Goal: Task Accomplishment & Management: Use online tool/utility

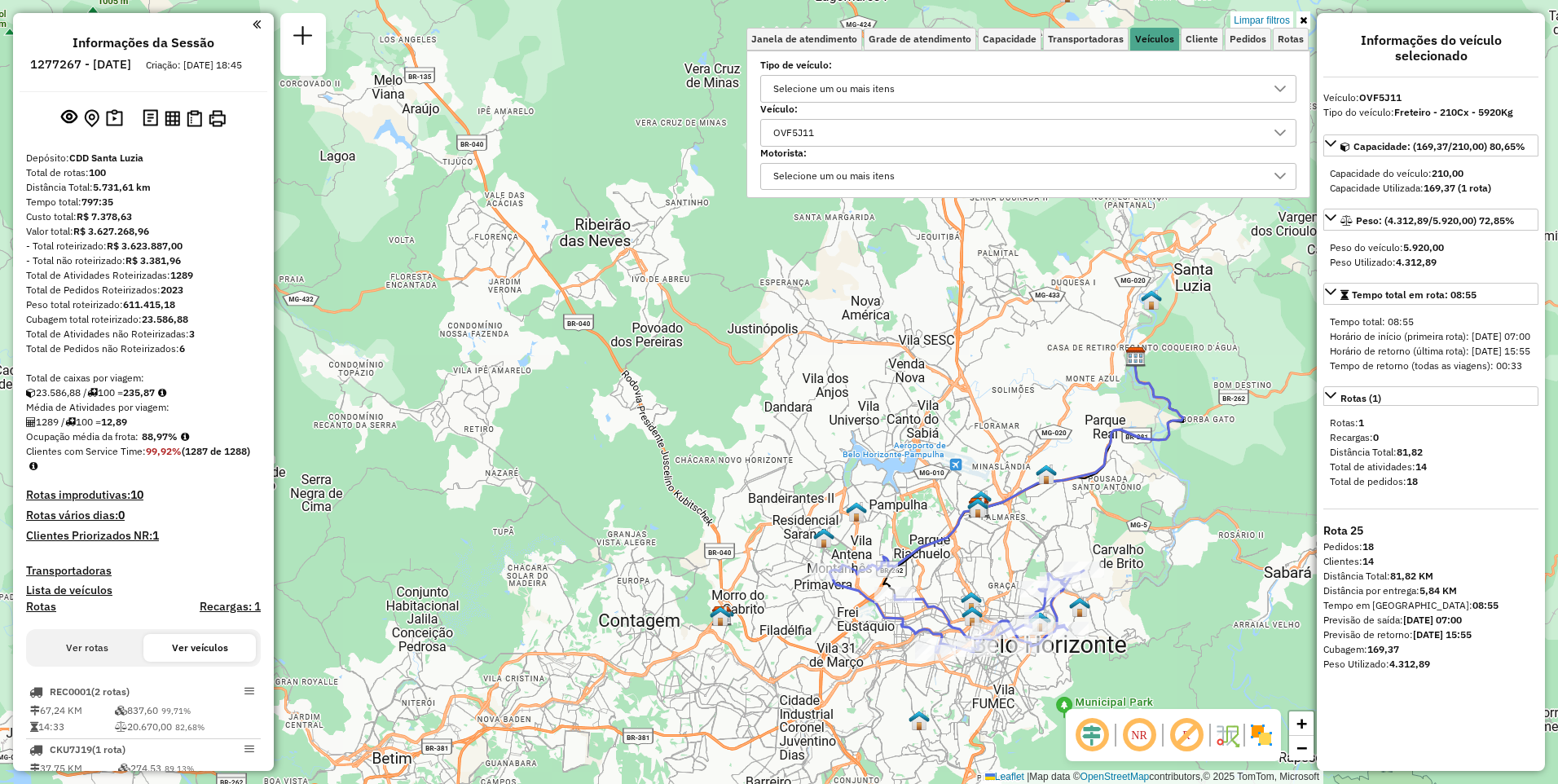
scroll to position [10, 57]
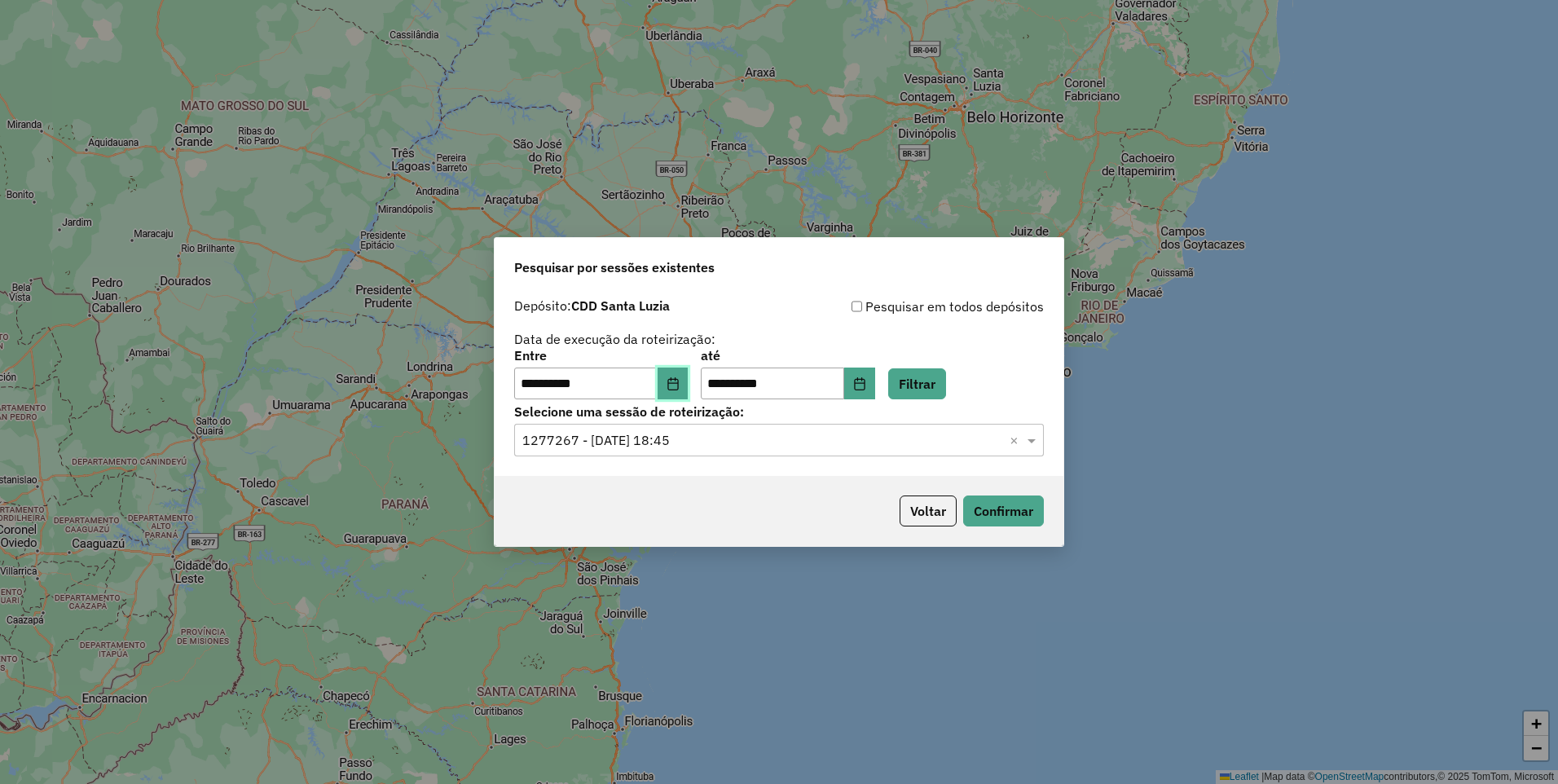
click at [678, 385] on icon "Choose Date" at bounding box center [673, 384] width 11 height 13
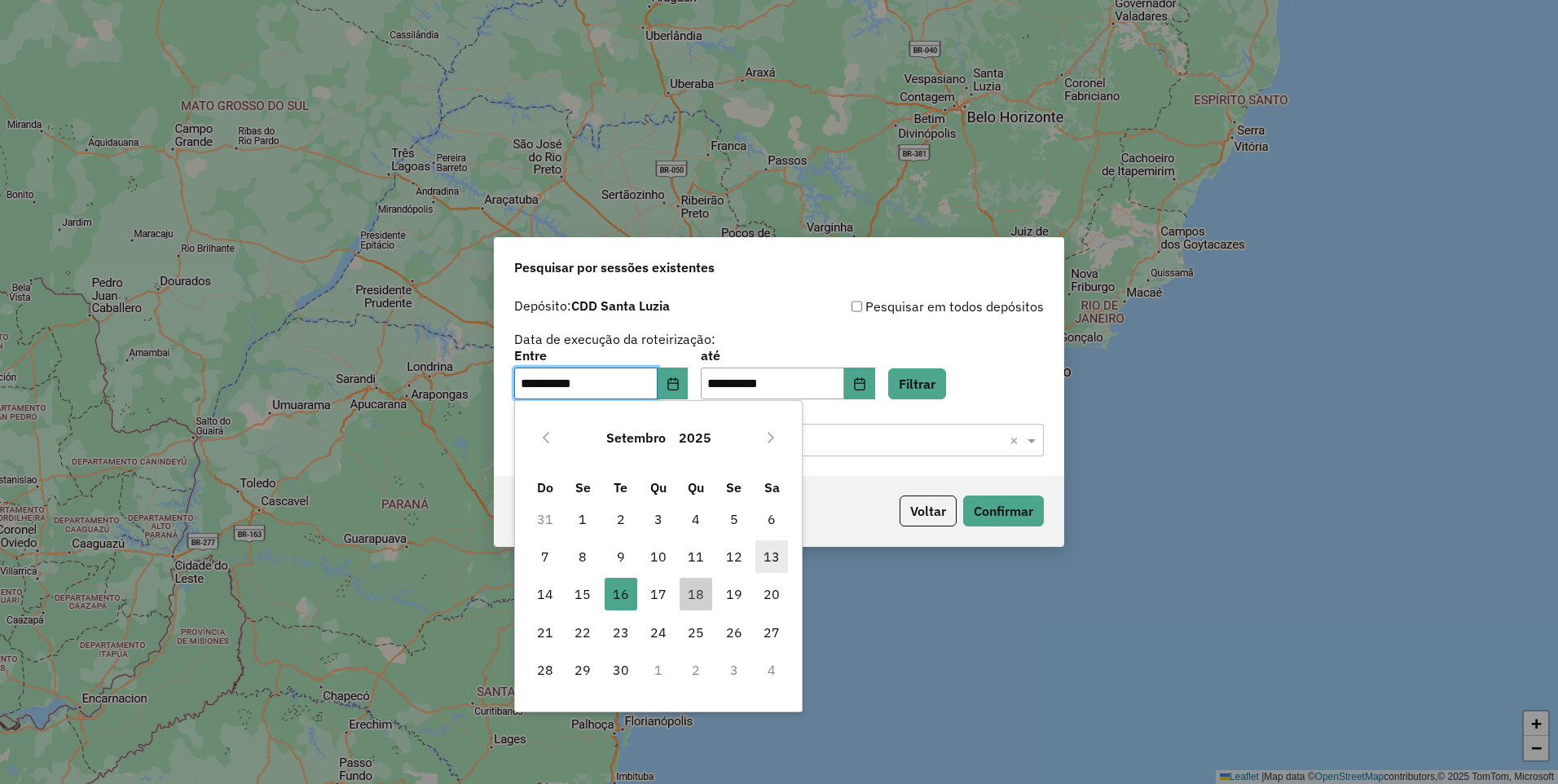
click at [776, 561] on span "13" at bounding box center [771, 556] width 32 height 32
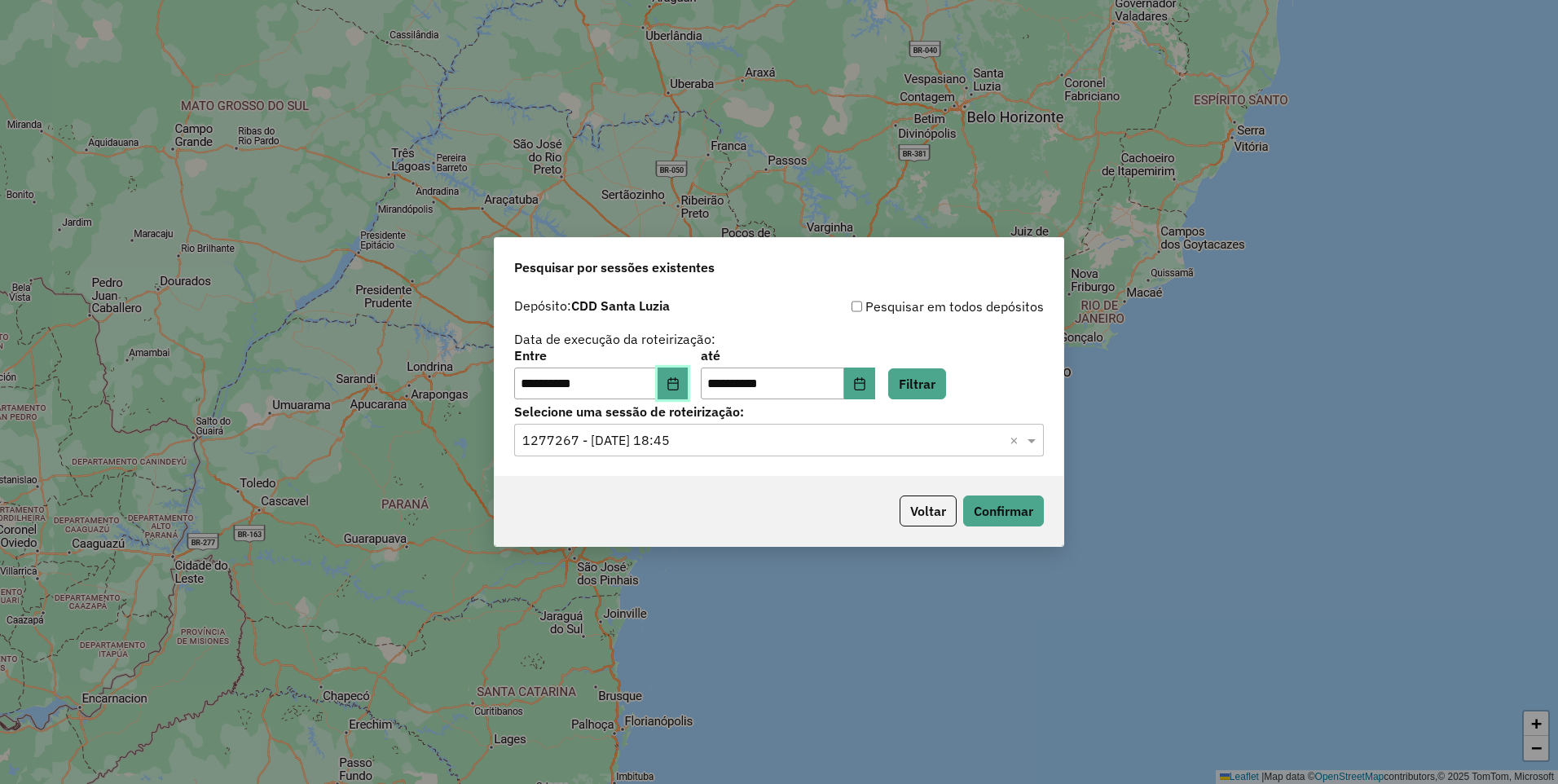
click at [678, 383] on icon "Choose Date" at bounding box center [673, 384] width 11 height 13
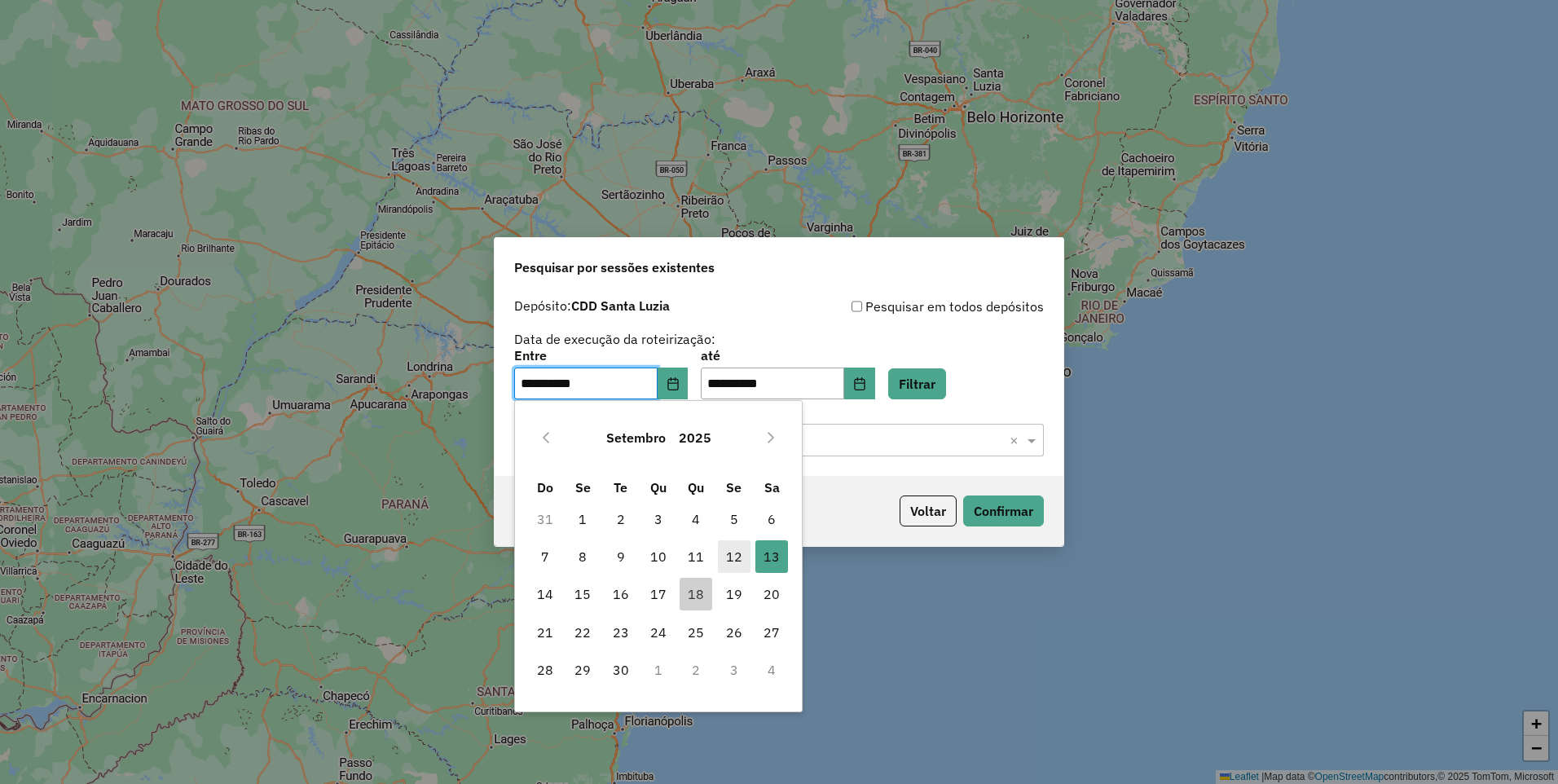
click at [735, 551] on span "12" at bounding box center [734, 556] width 32 height 32
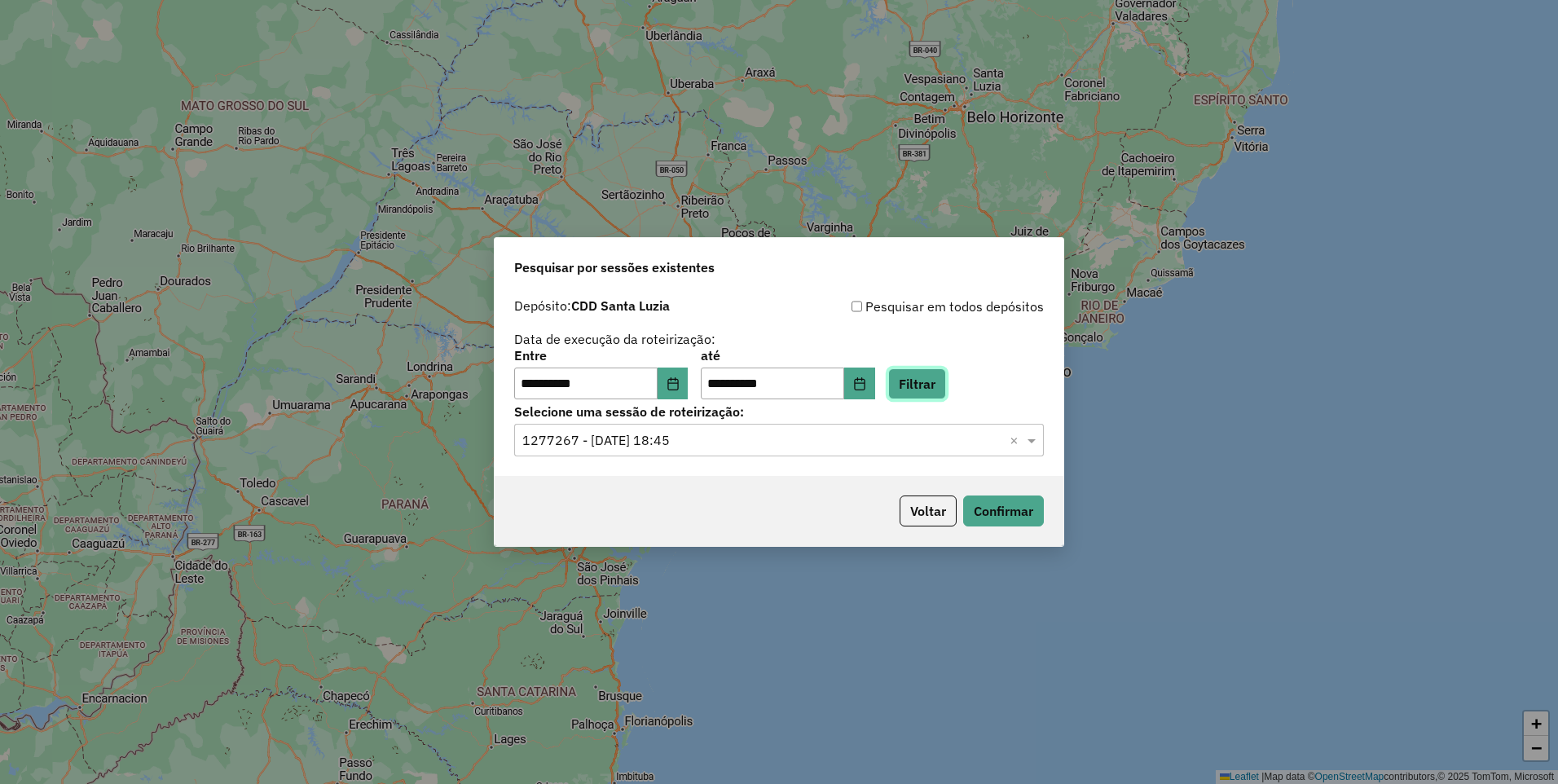
click at [944, 387] on button "Filtrar" at bounding box center [917, 383] width 57 height 31
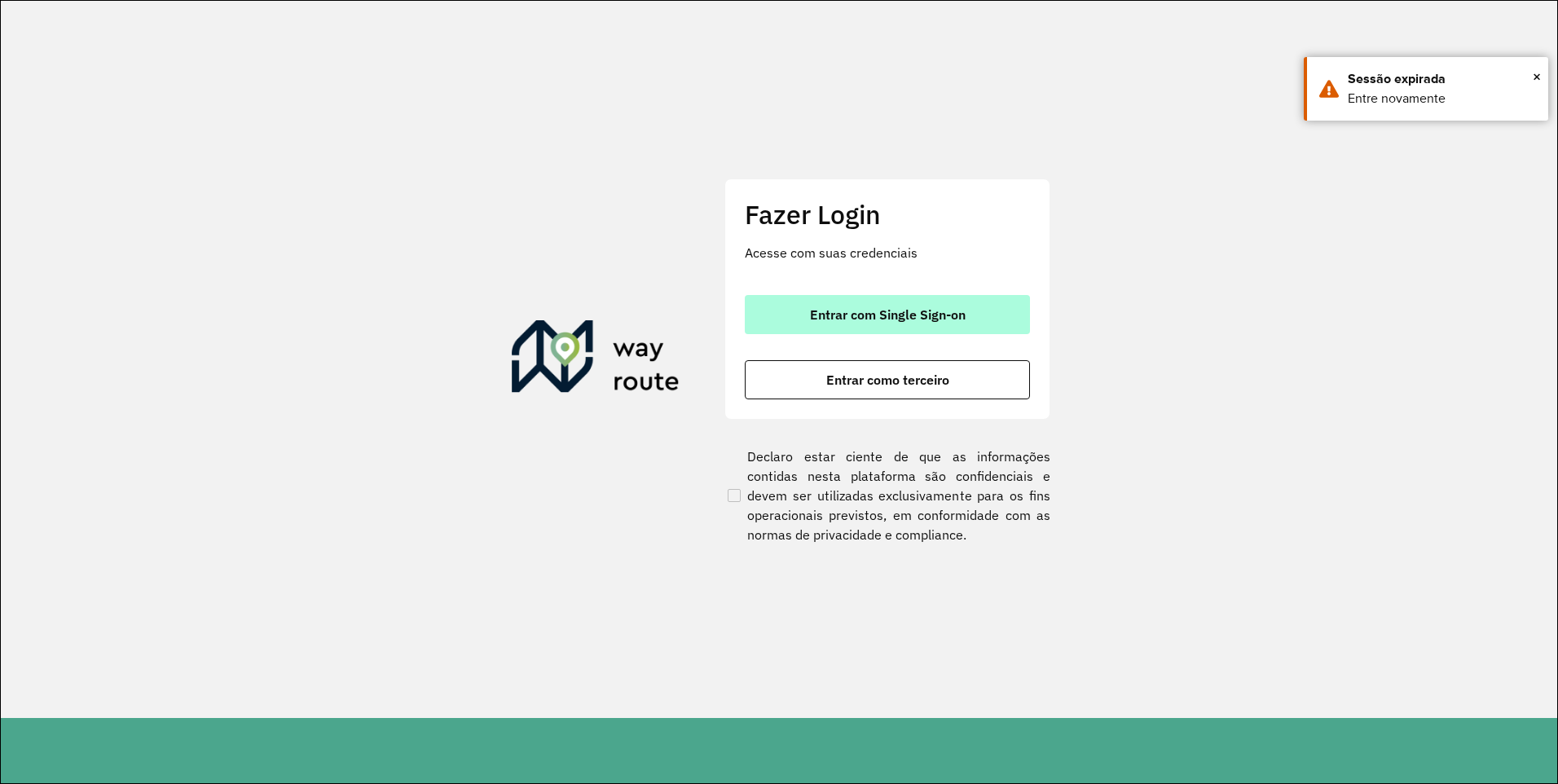
click at [921, 303] on button "Entrar com Single Sign-on" at bounding box center [888, 314] width 286 height 39
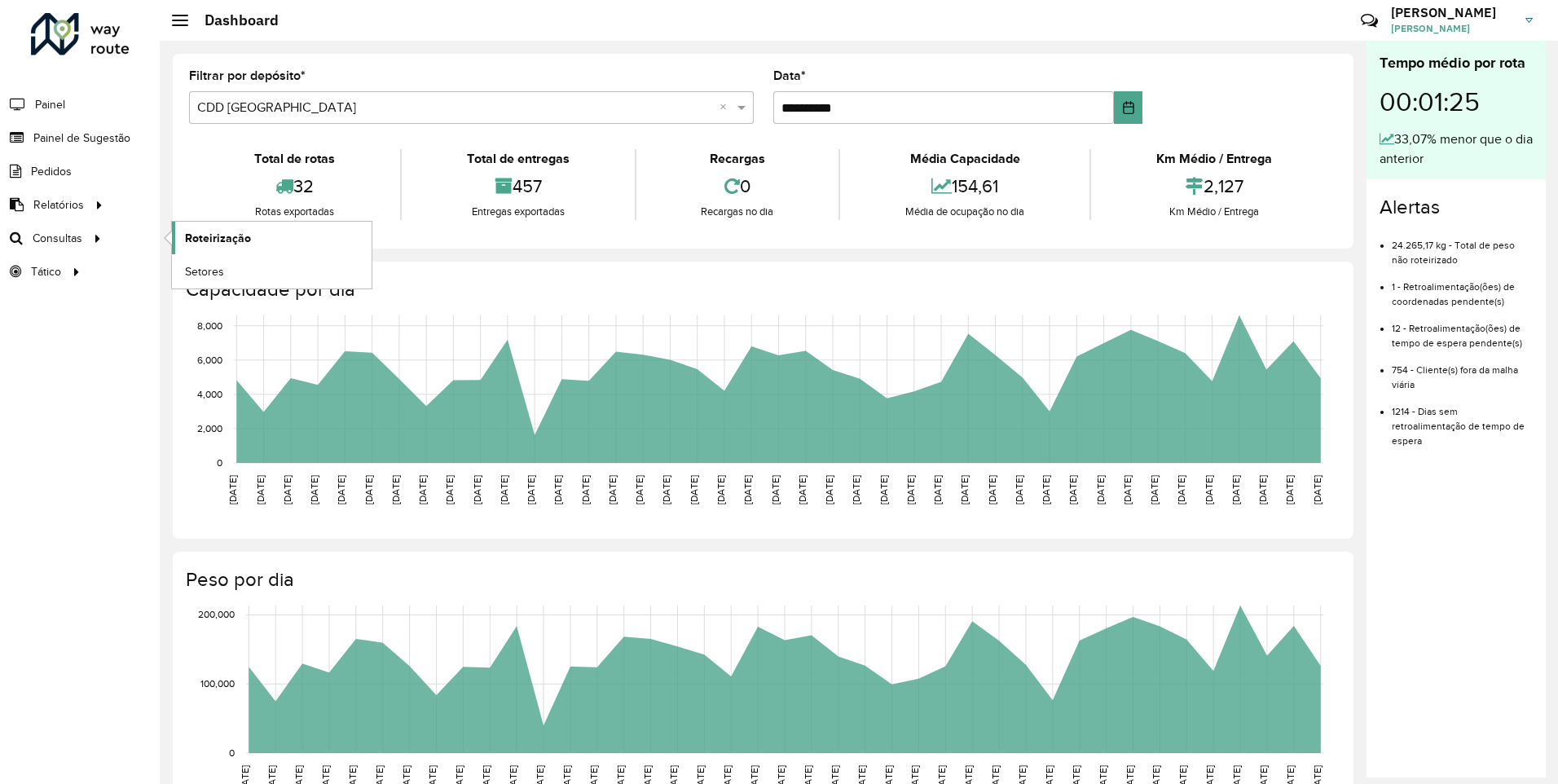
click at [204, 237] on span "Roteirização" at bounding box center [217, 238] width 66 height 17
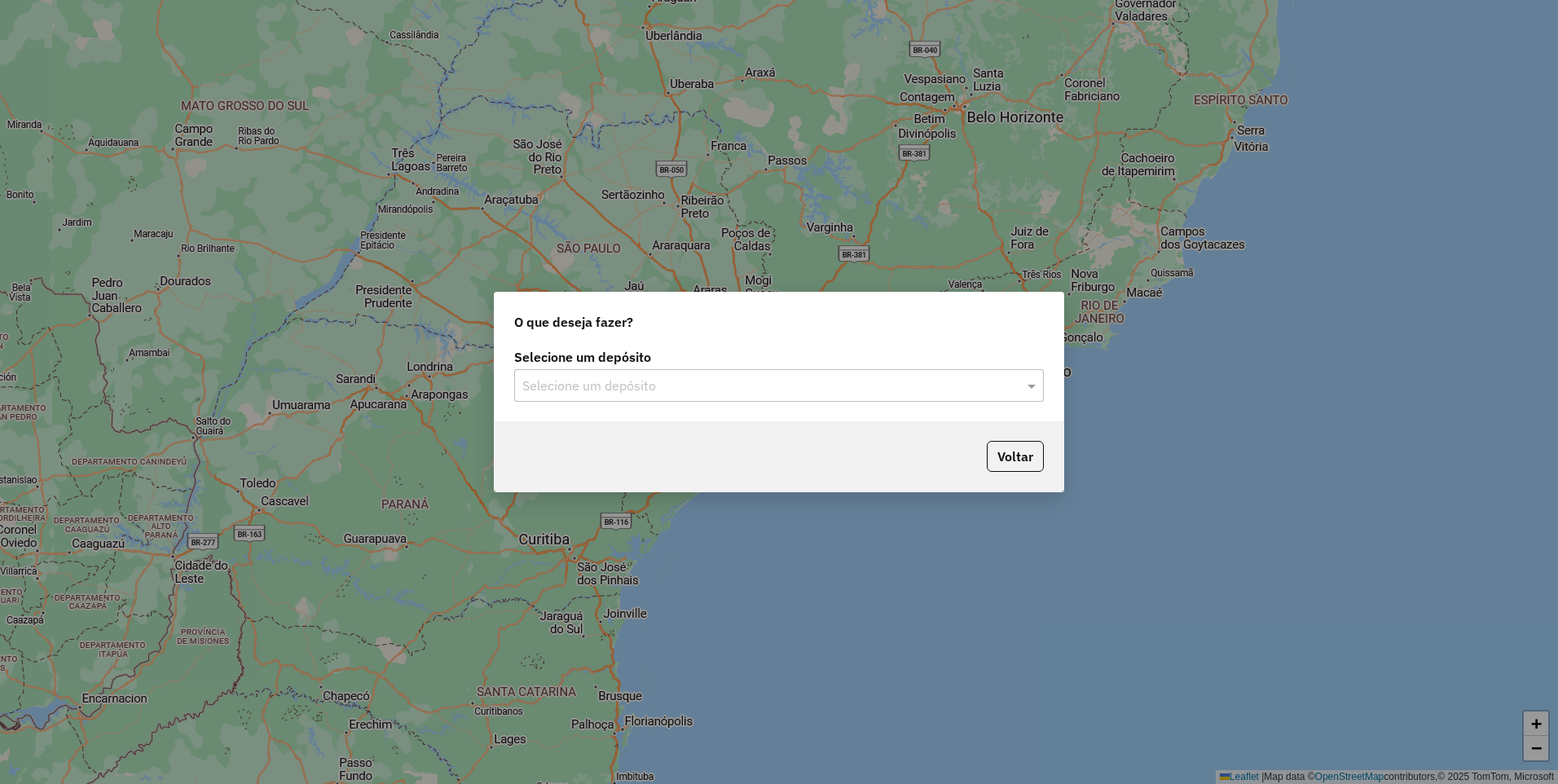
click at [651, 385] on input "text" at bounding box center [762, 385] width 480 height 19
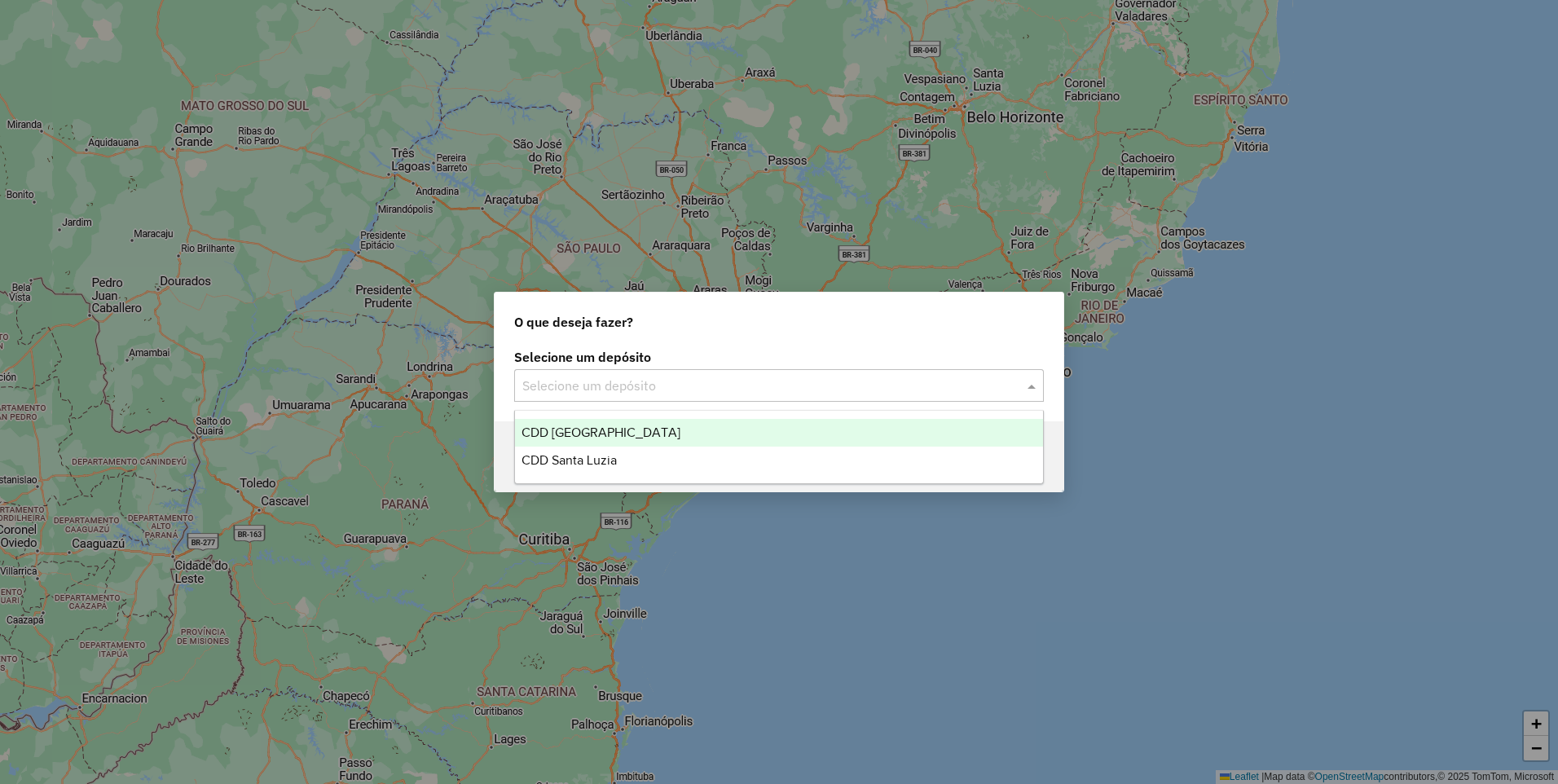
click at [644, 439] on div "CDD [GEOGRAPHIC_DATA]" at bounding box center [779, 432] width 528 height 27
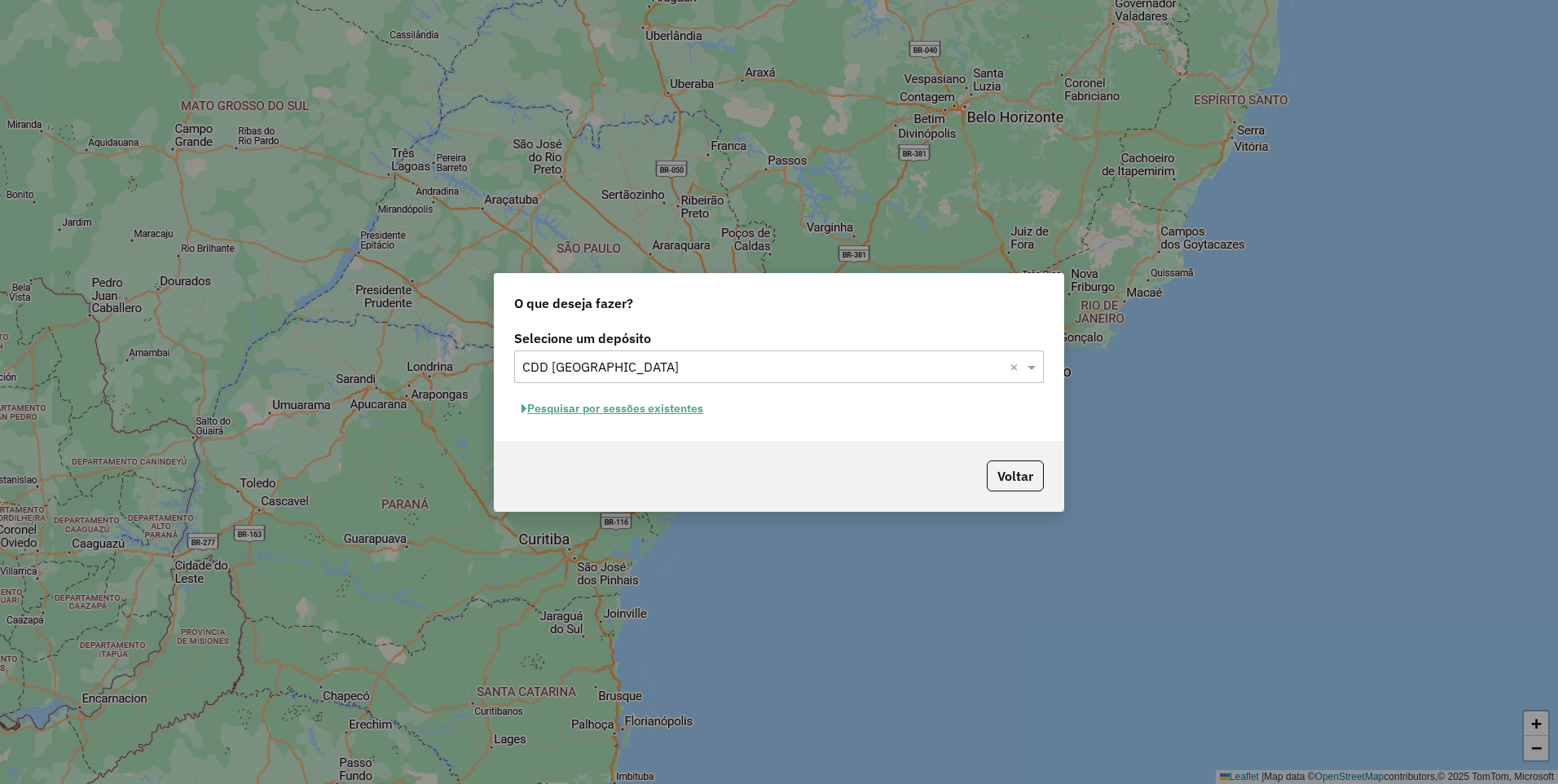
click at [688, 409] on button "Pesquisar por sessões existentes" at bounding box center [613, 409] width 197 height 25
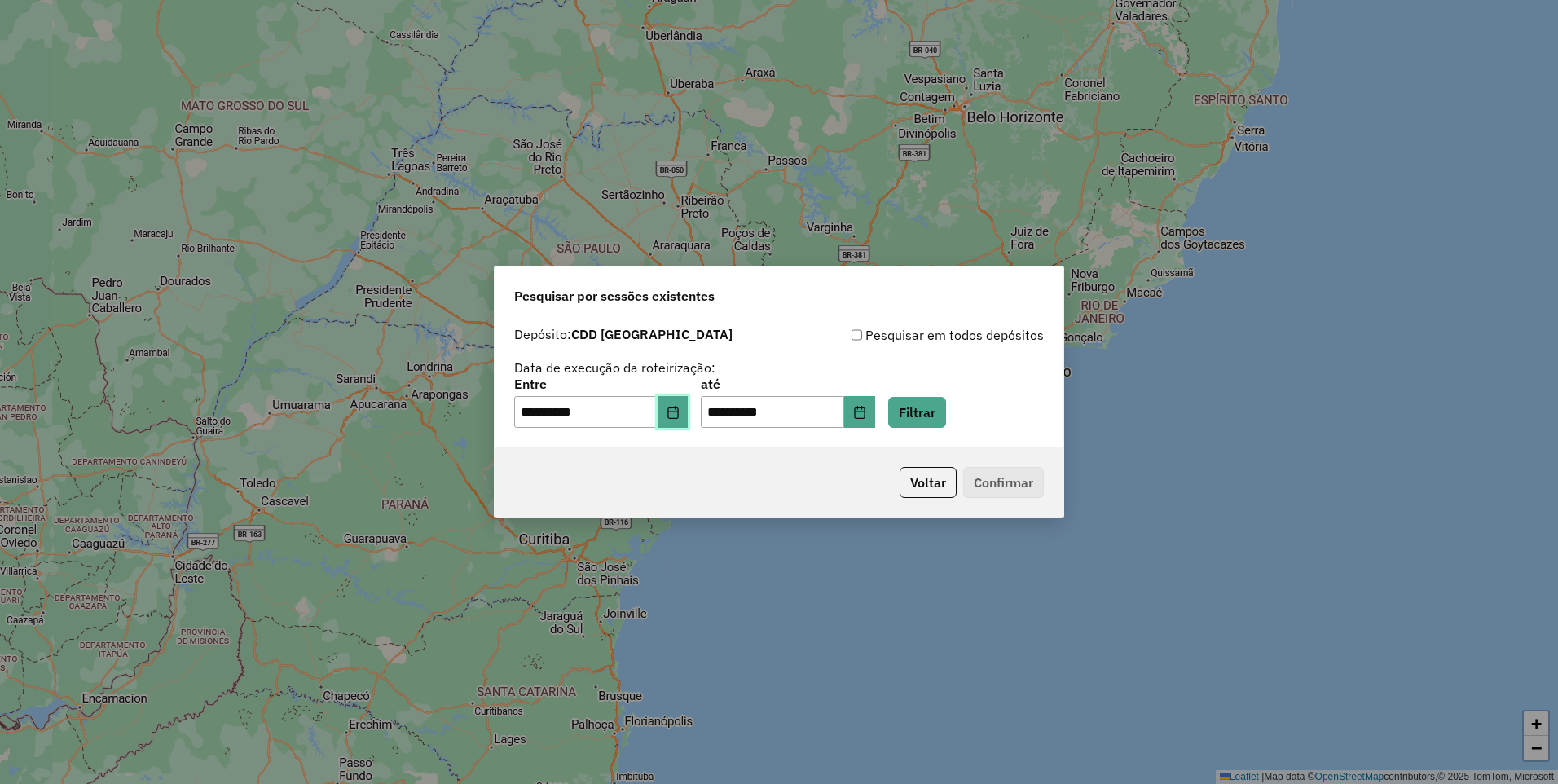
click at [679, 409] on icon "Choose Date" at bounding box center [674, 412] width 13 height 13
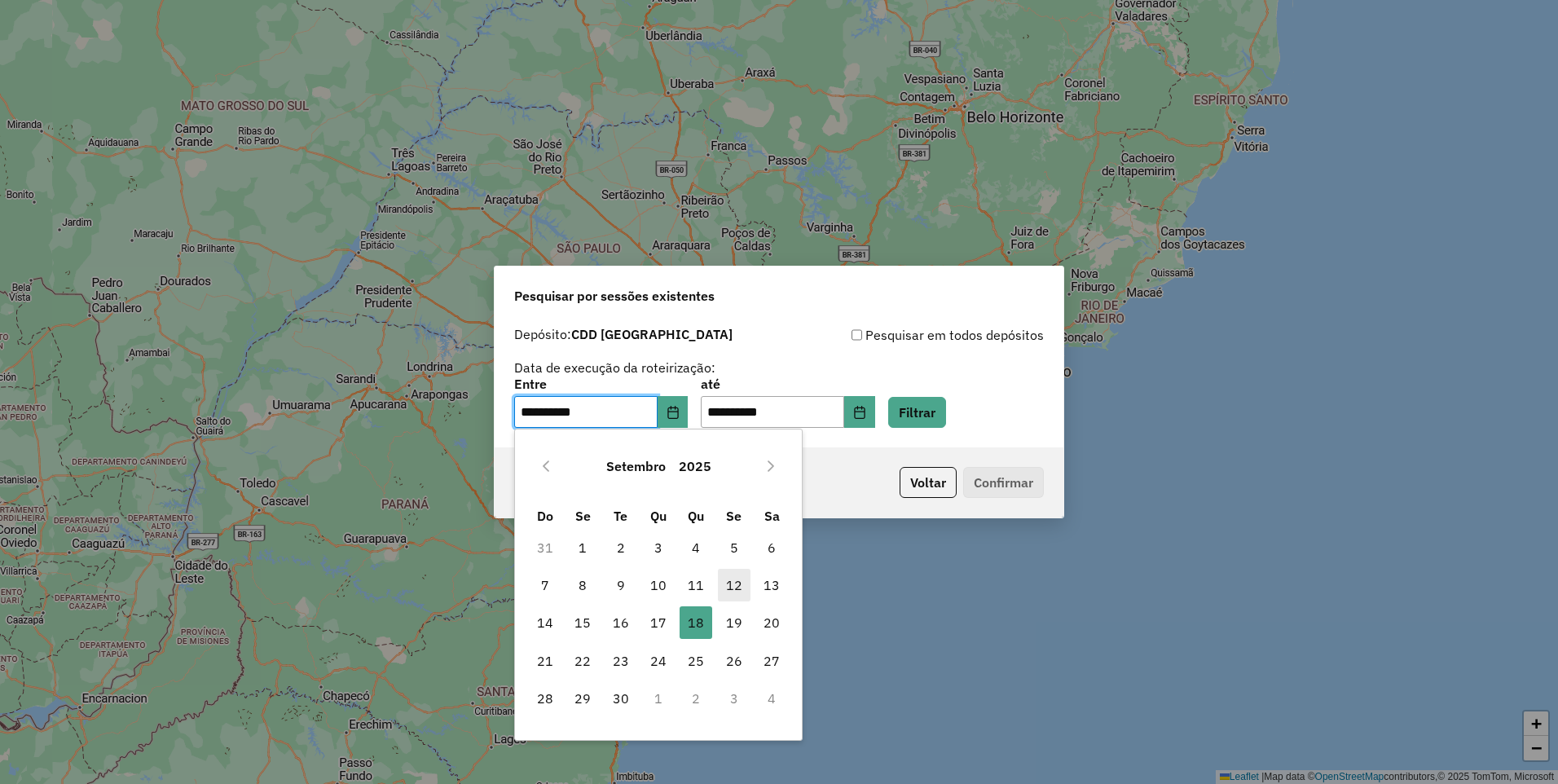
click at [743, 578] on span "12" at bounding box center [734, 584] width 32 height 32
type input "**********"
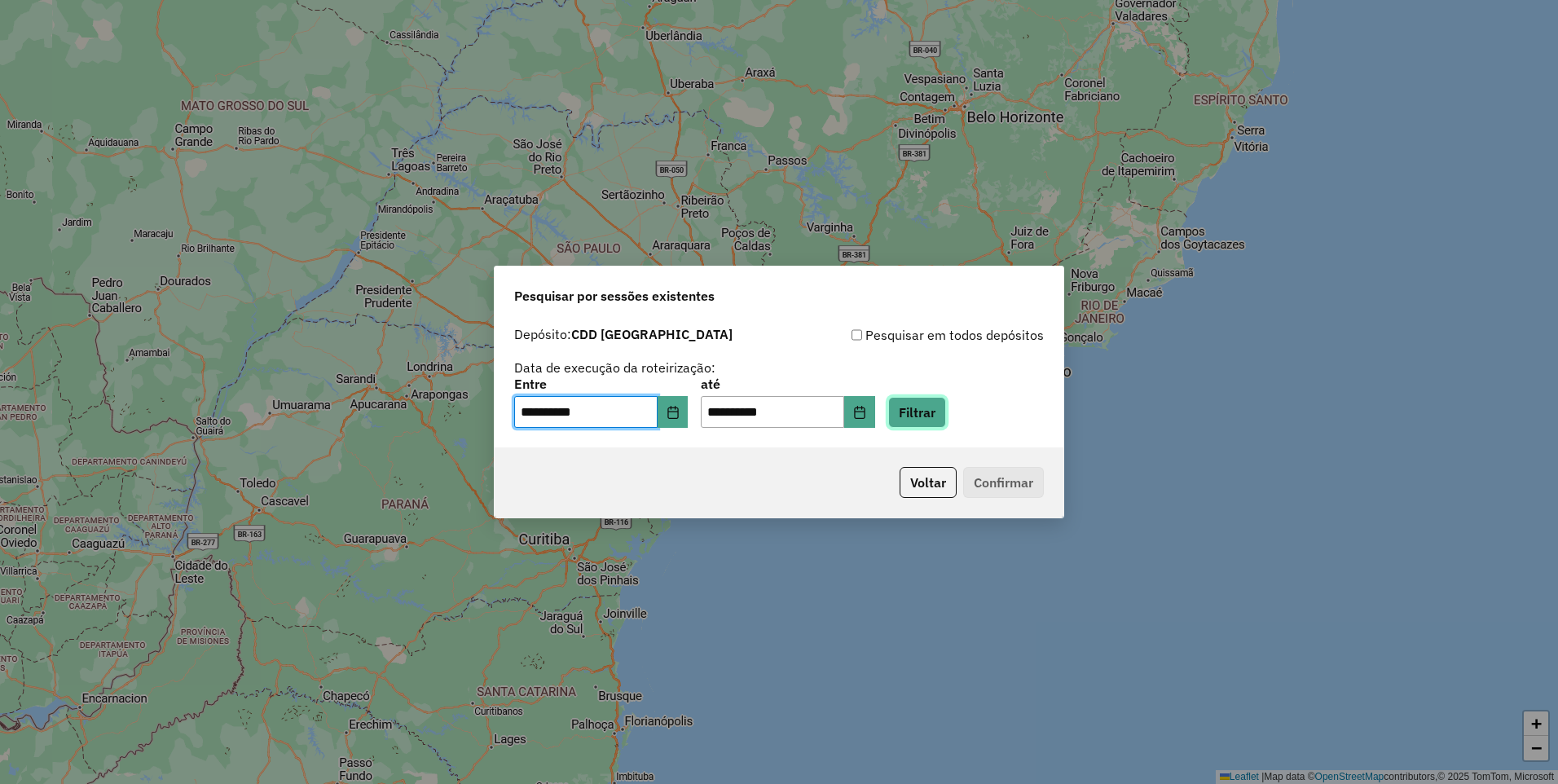
click at [944, 424] on button "Filtrar" at bounding box center [917, 412] width 57 height 31
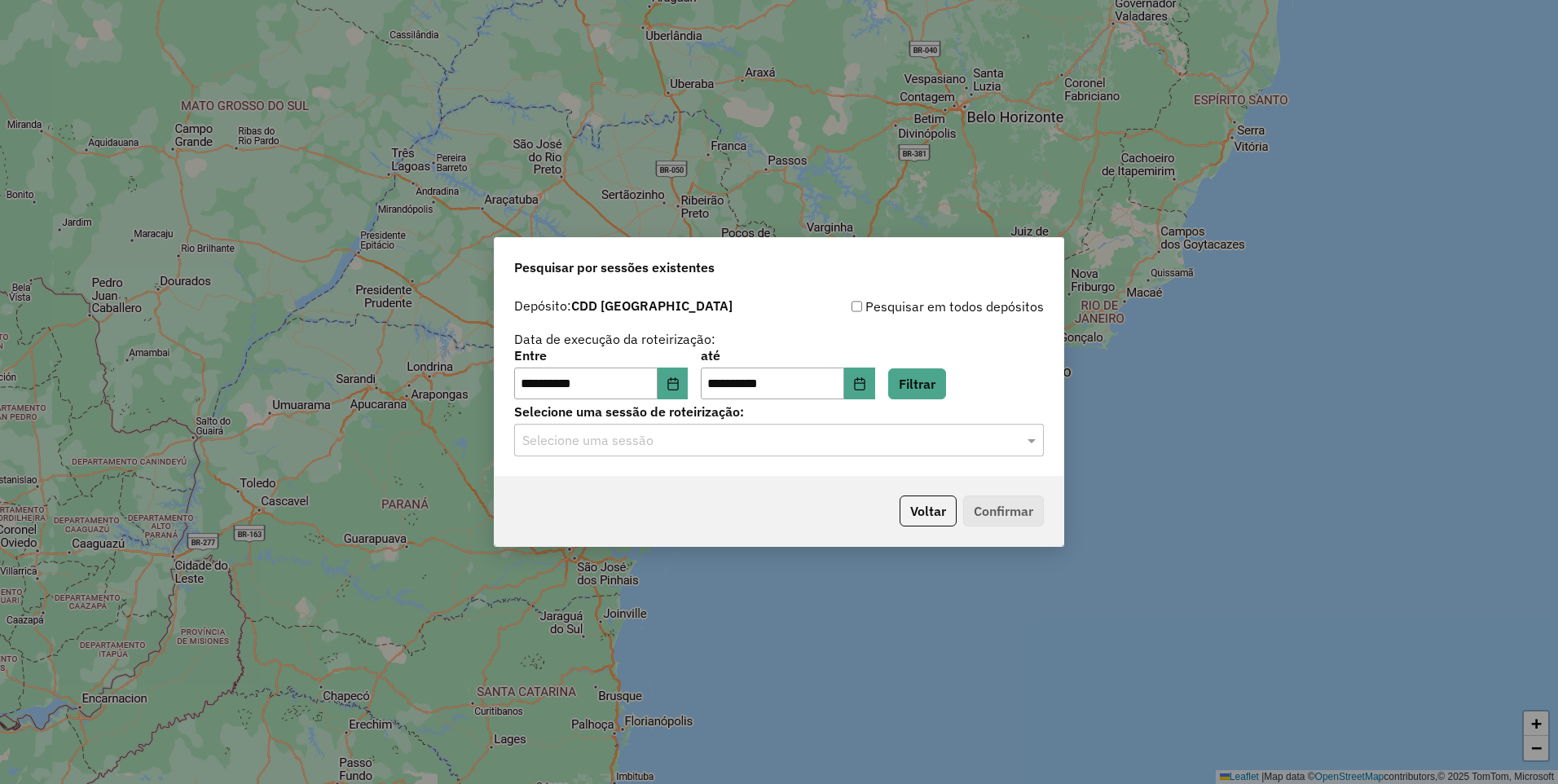
click at [963, 444] on input "text" at bounding box center [762, 440] width 480 height 19
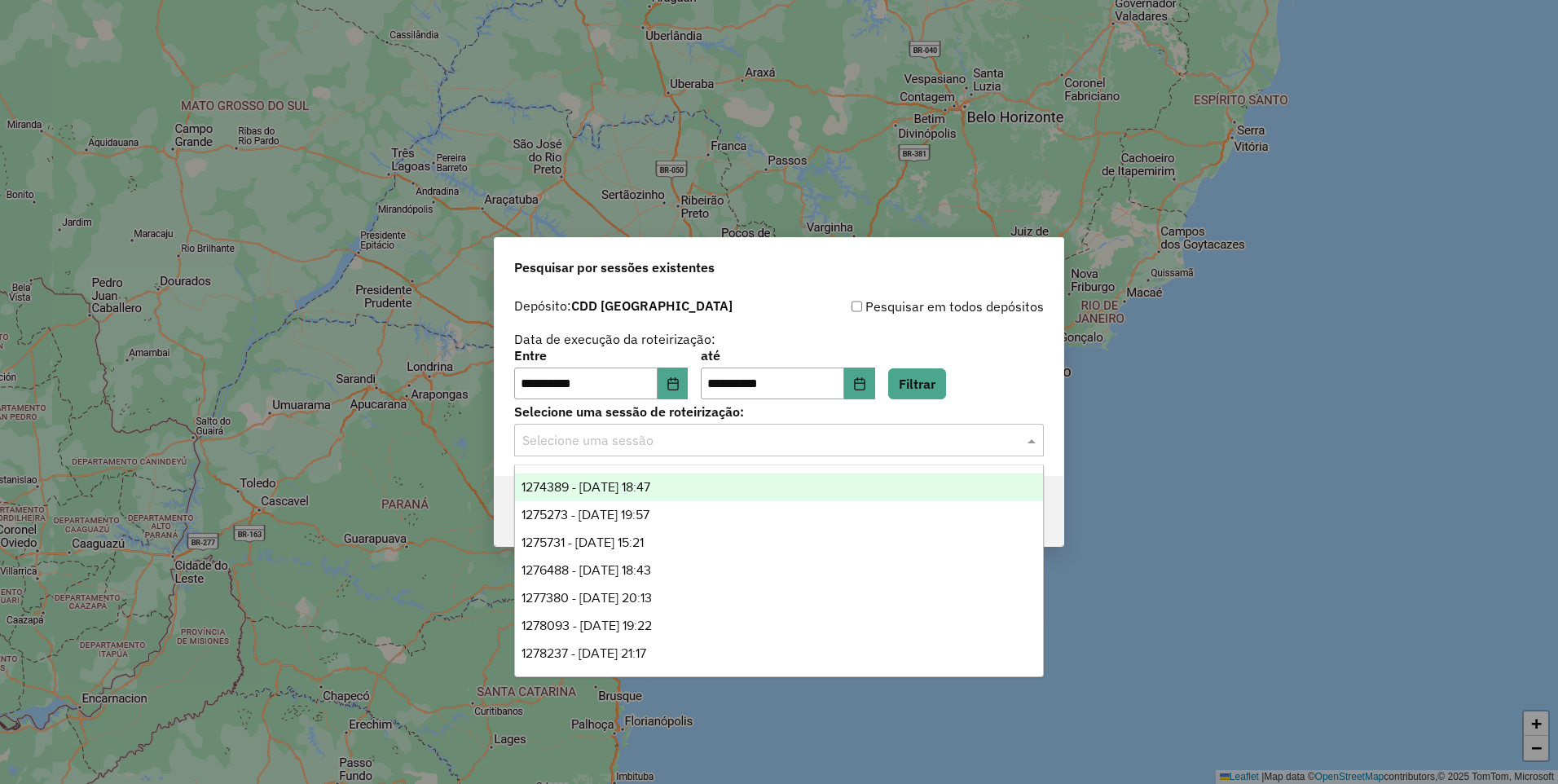
click at [764, 483] on div "1274389 - 12/09/2025 18:47" at bounding box center [779, 487] width 528 height 27
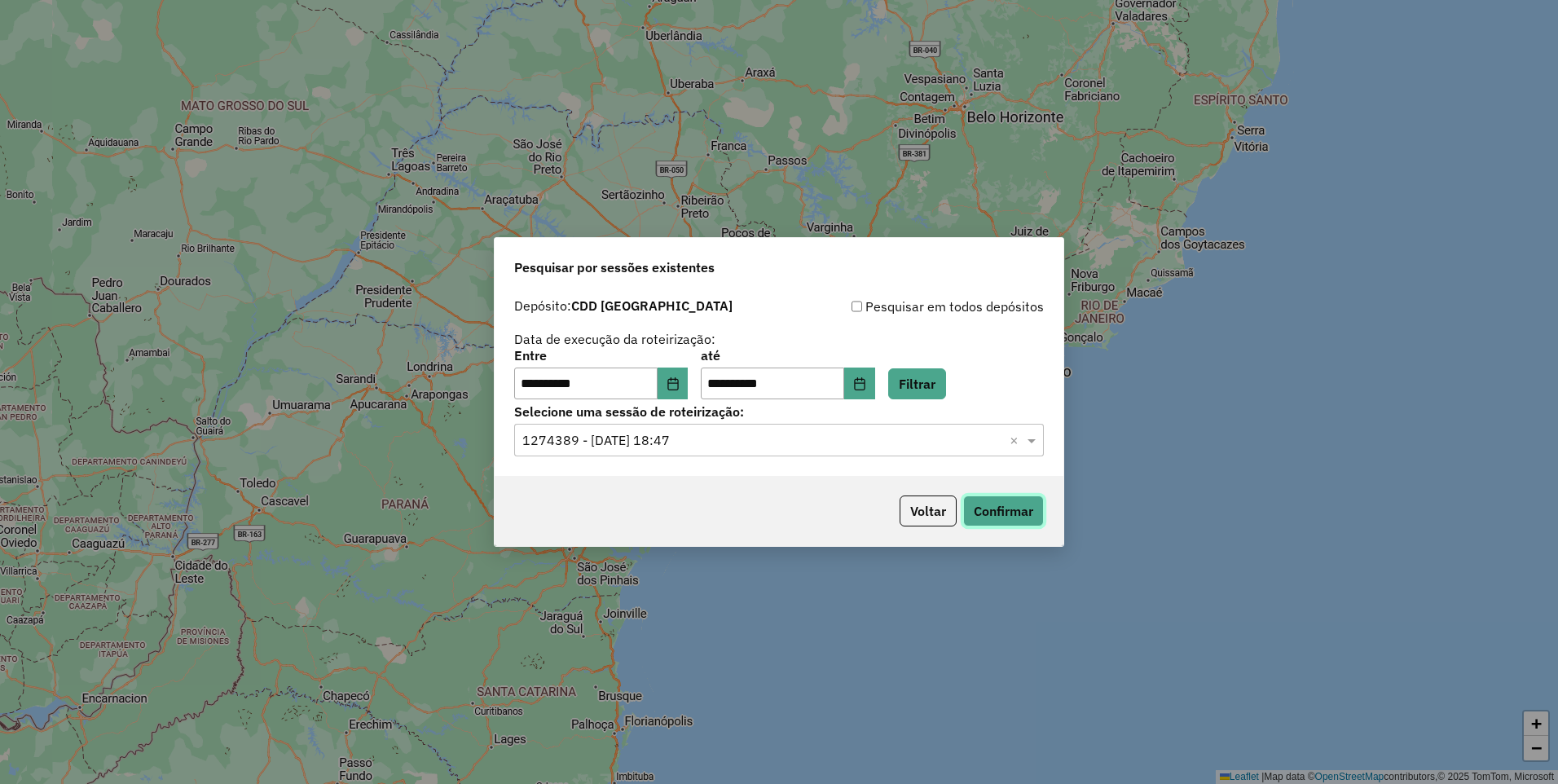
click at [1015, 520] on button "Confirmar" at bounding box center [1003, 510] width 81 height 31
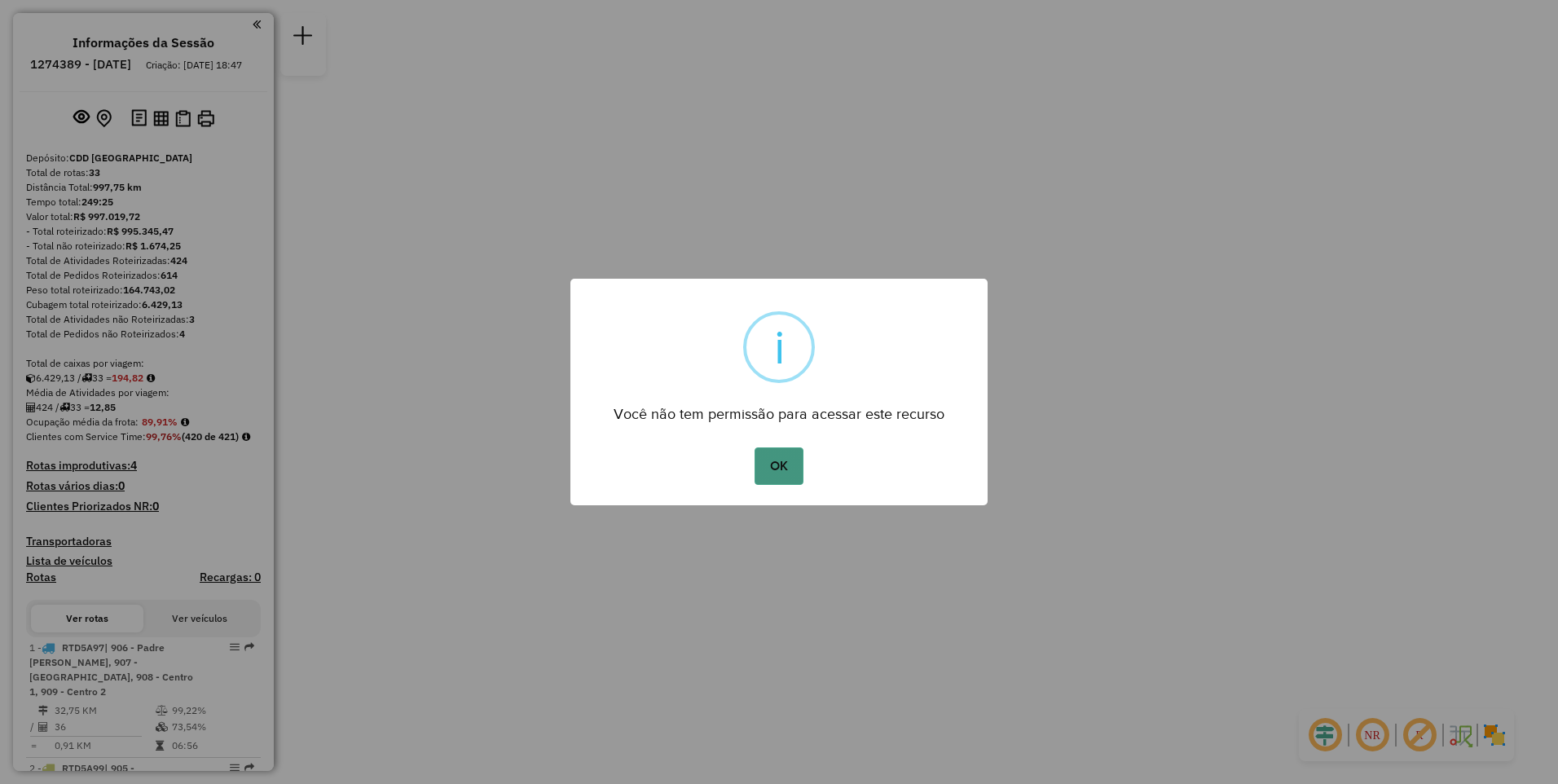
click at [778, 461] on button "OK" at bounding box center [779, 465] width 48 height 37
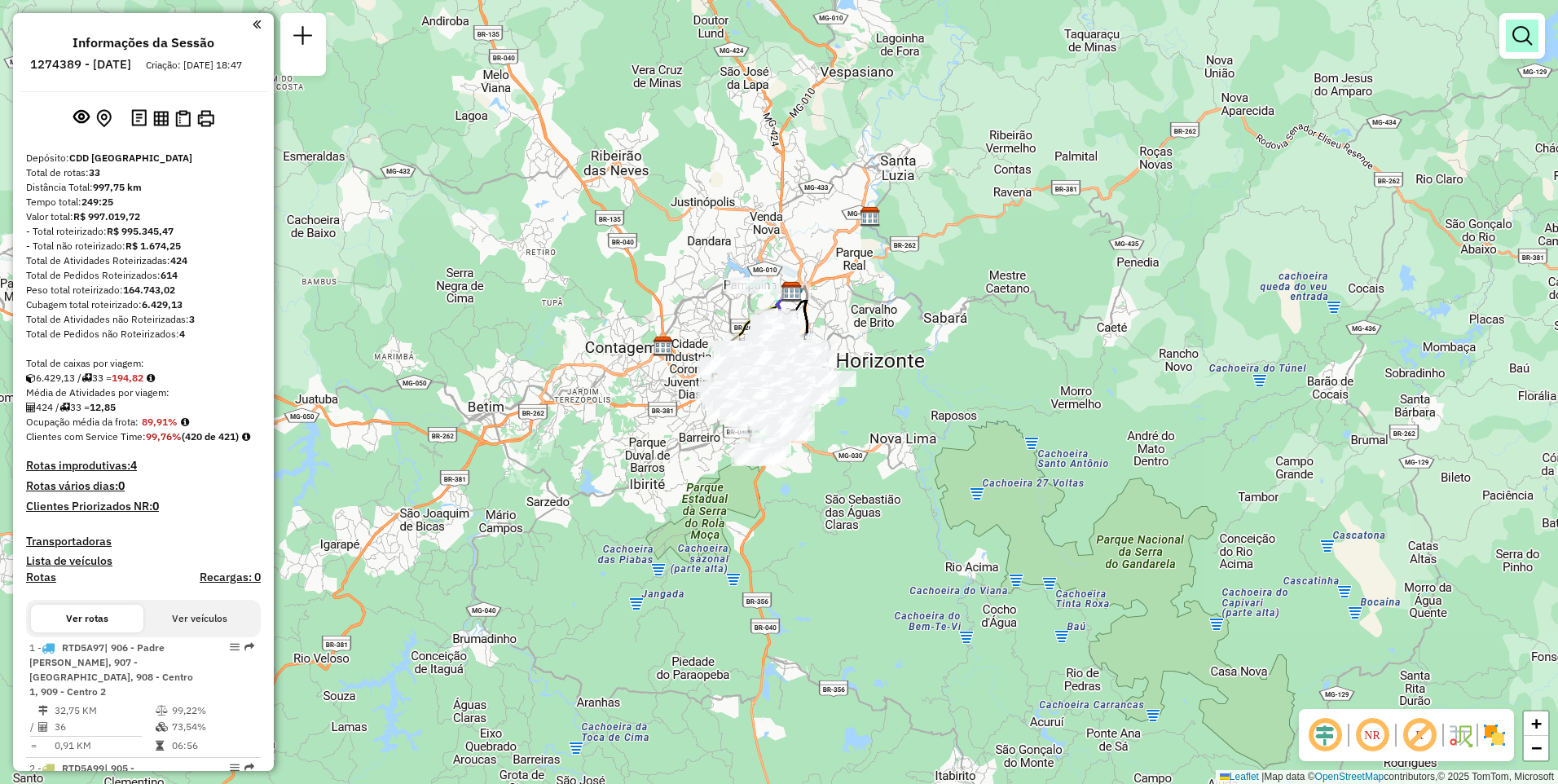
click at [1522, 45] on em at bounding box center [1522, 35] width 19 height 19
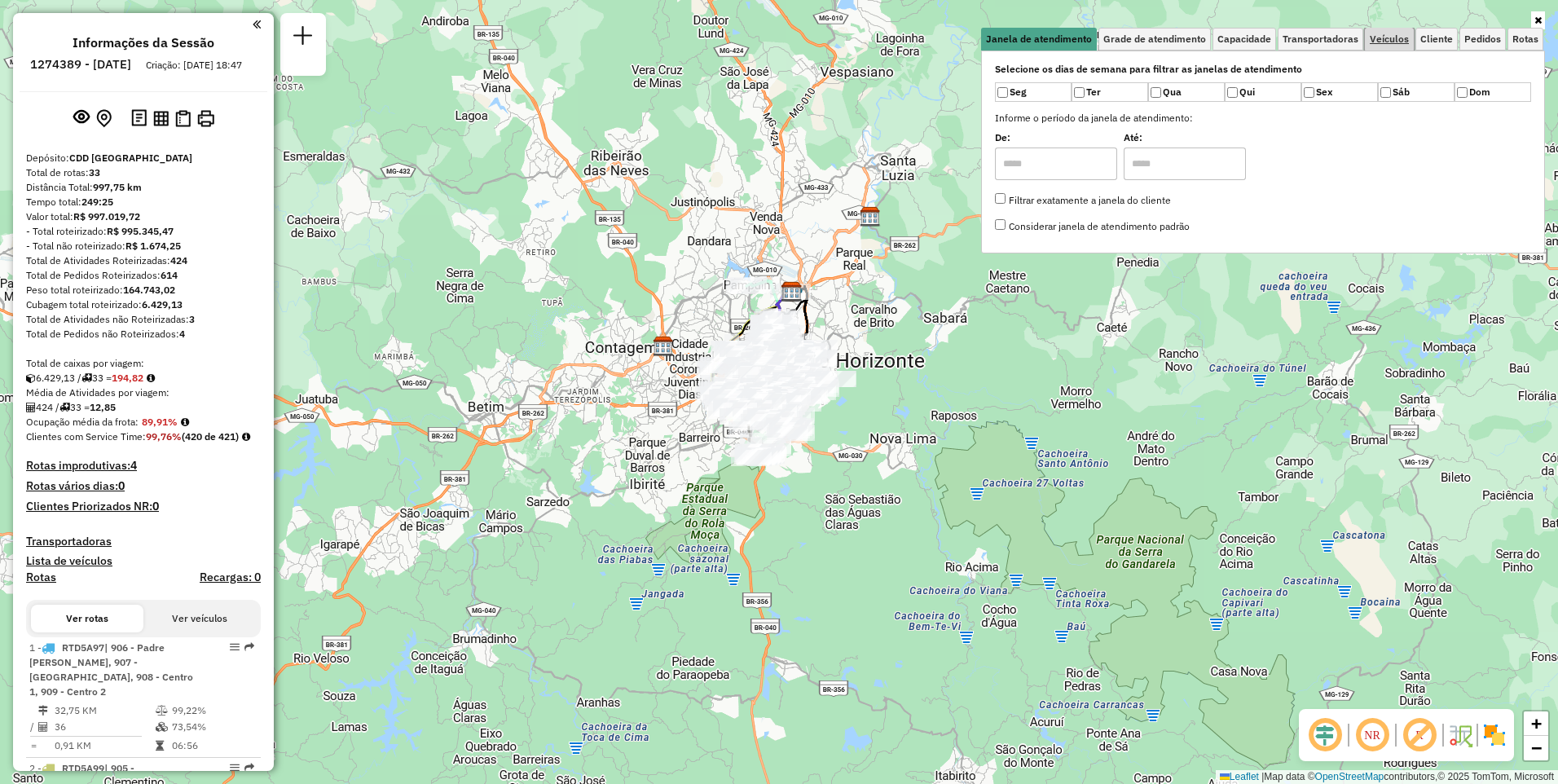
click at [1401, 42] on span "Veículos" at bounding box center [1389, 39] width 39 height 10
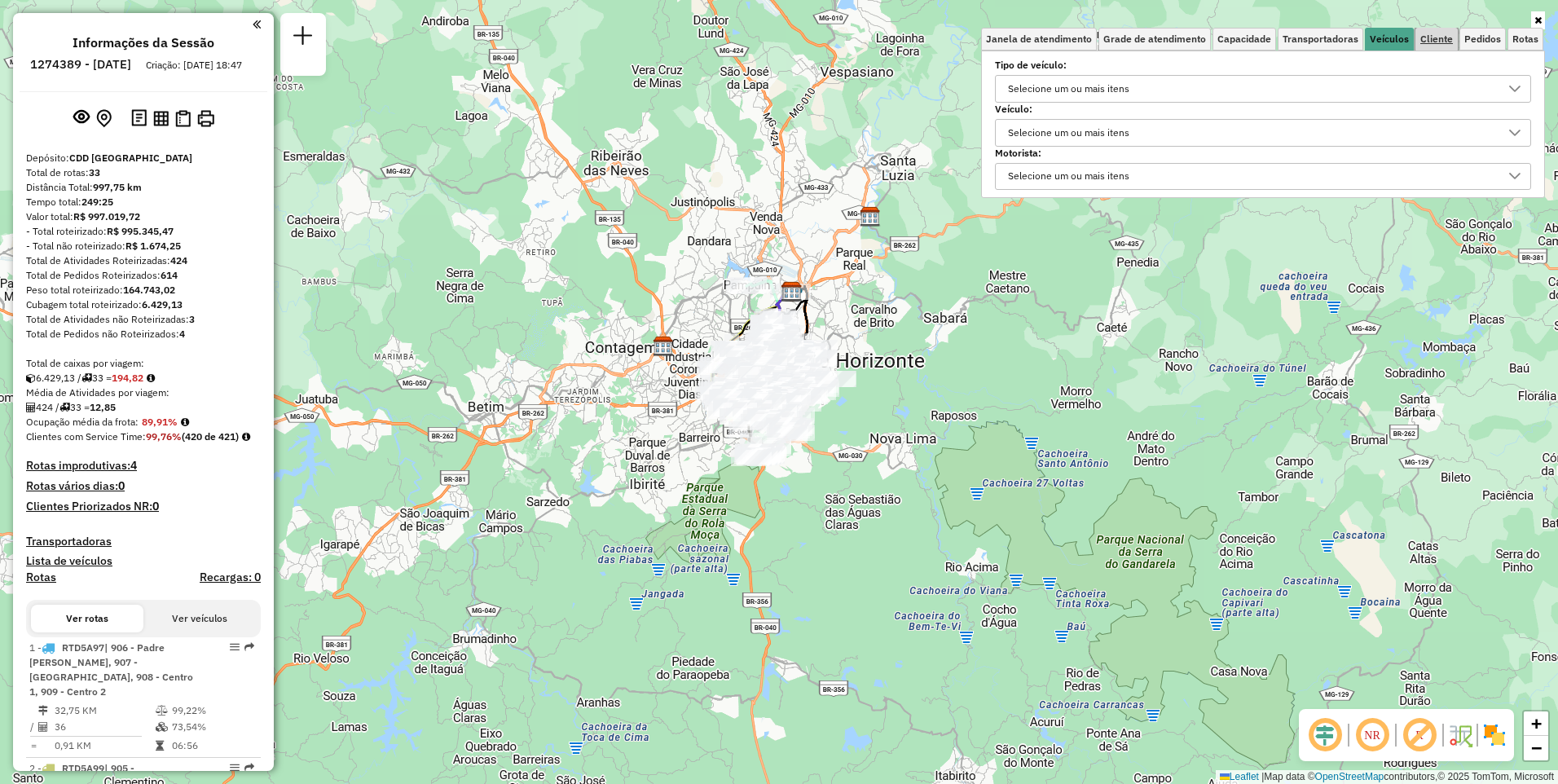
click at [1426, 41] on span "Cliente" at bounding box center [1436, 39] width 32 height 10
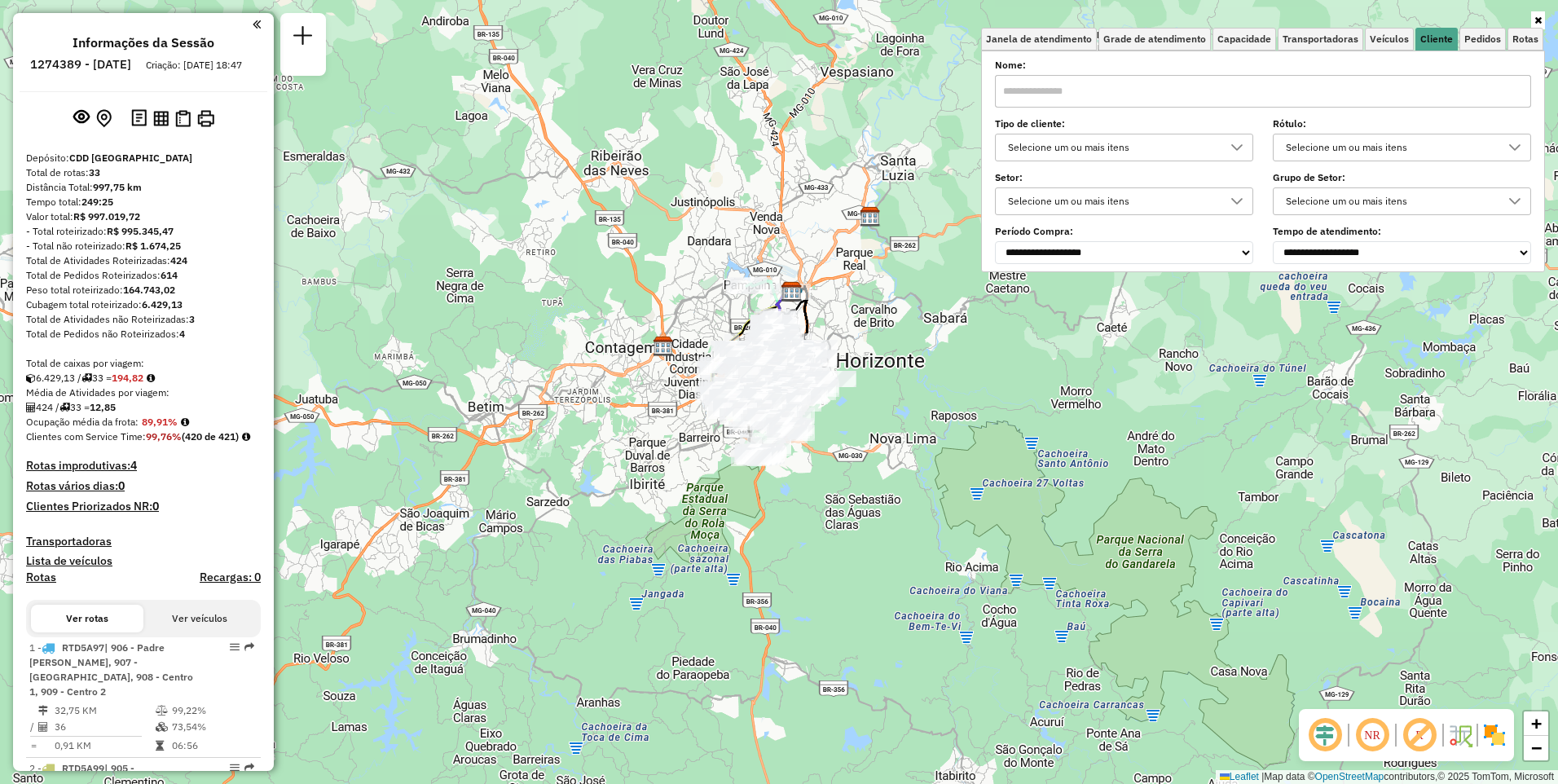
click at [1278, 85] on input "text" at bounding box center [1263, 91] width 536 height 32
paste input "*****"
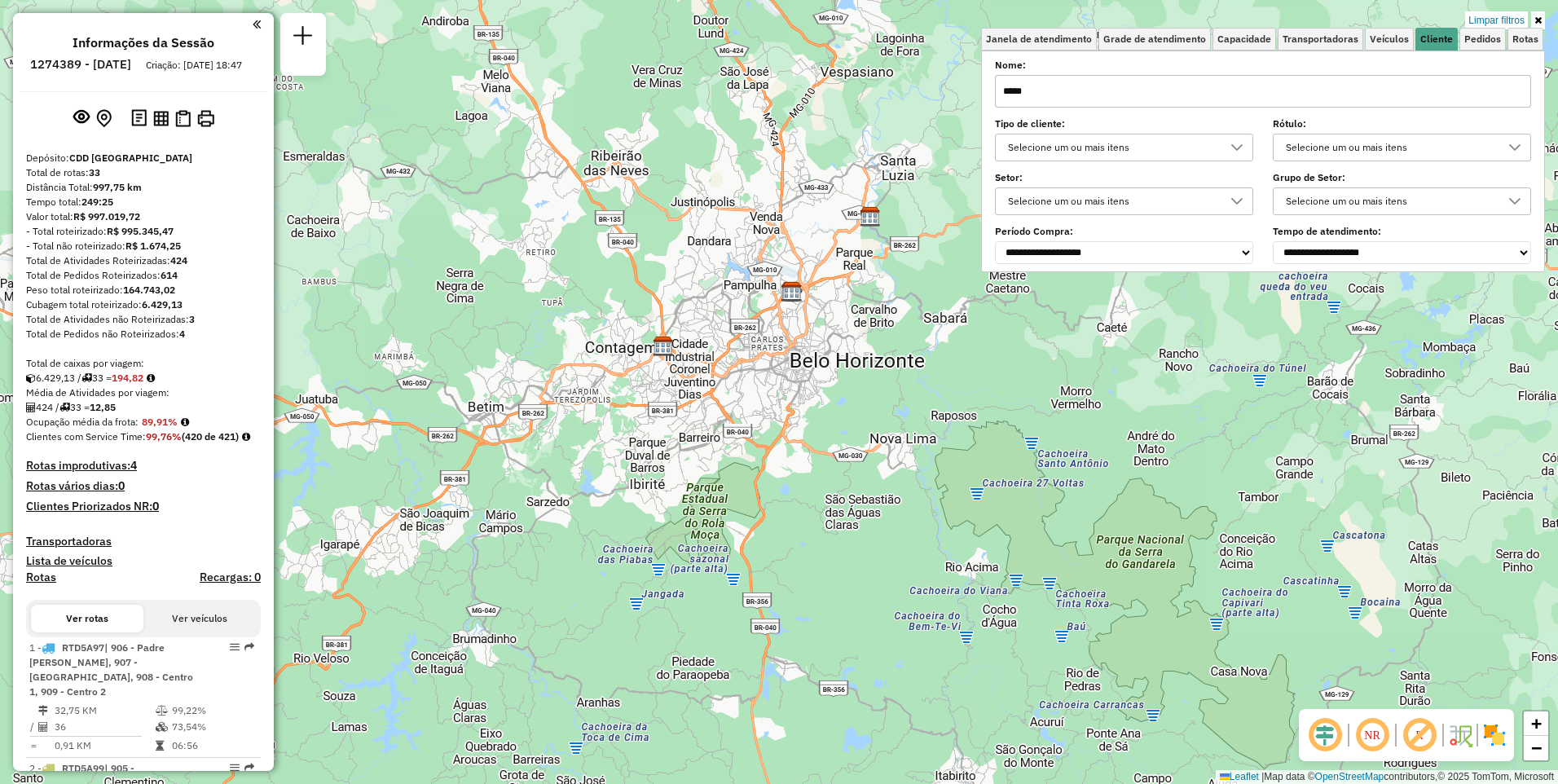
type input "*****"
click at [1102, 118] on label "Tipo de cliente:" at bounding box center [1124, 124] width 258 height 15
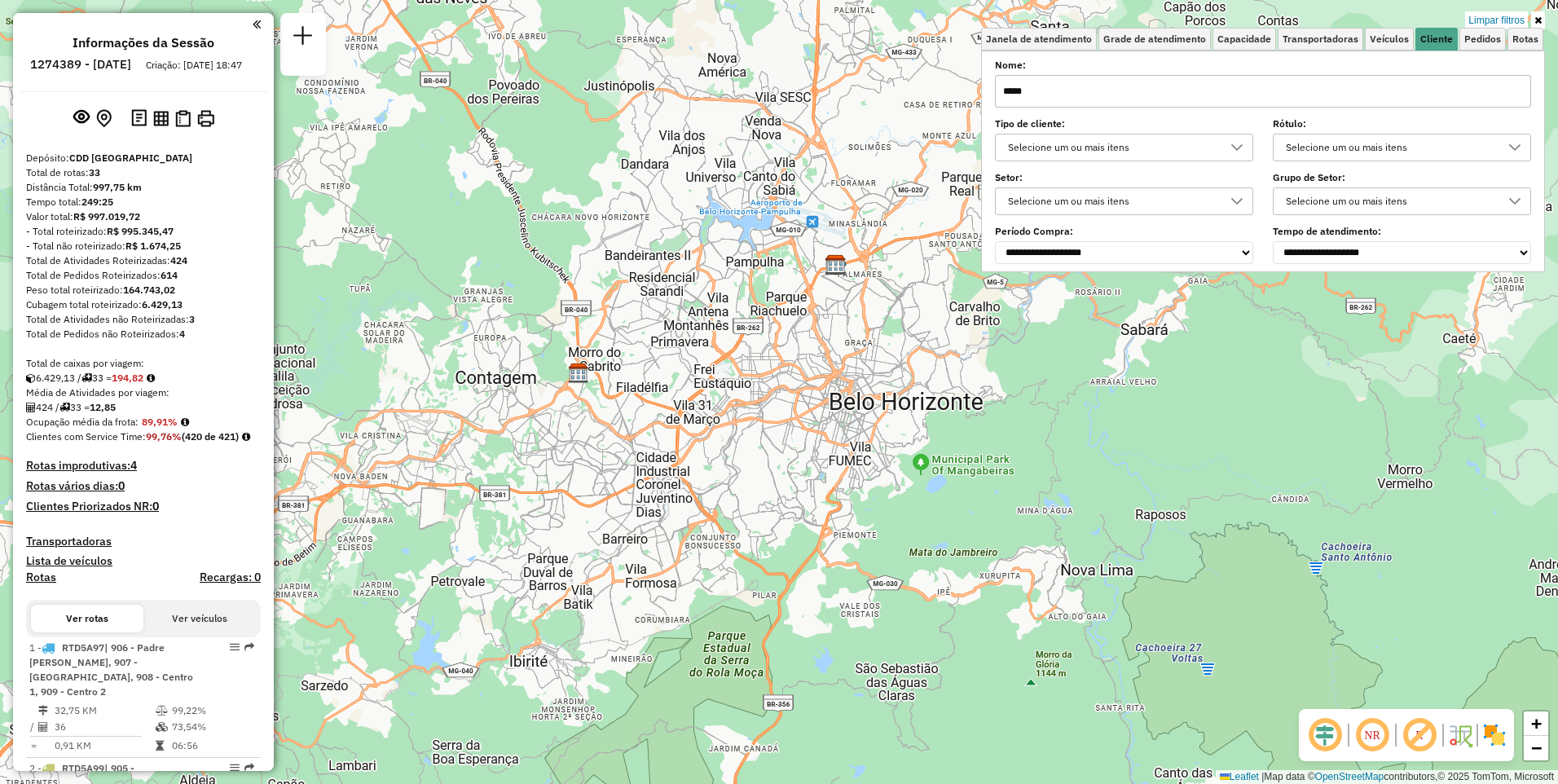
click at [1293, 100] on input "*****" at bounding box center [1263, 91] width 536 height 32
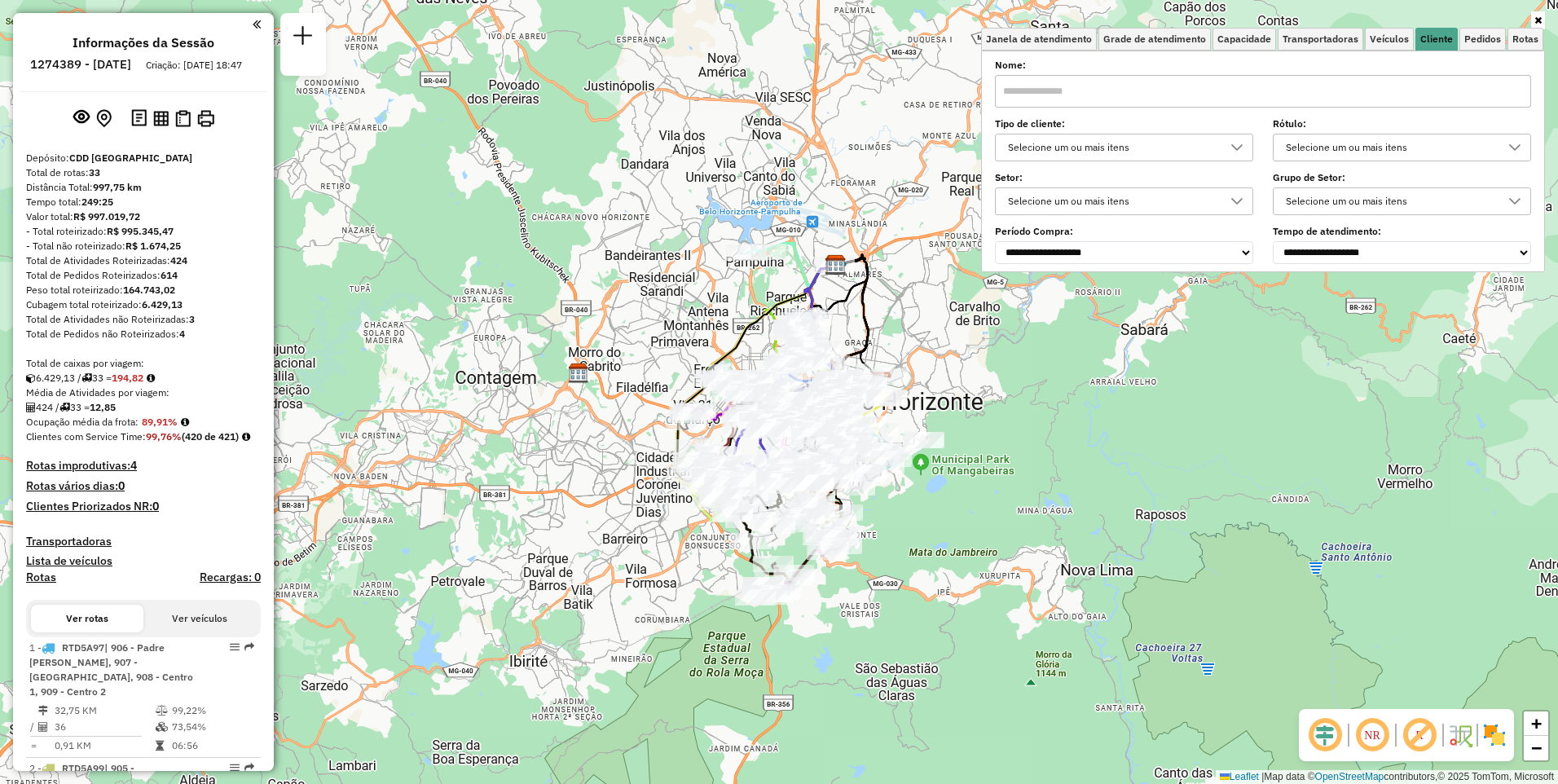
click at [1272, 112] on div "**********" at bounding box center [1263, 162] width 536 height 201
click at [1395, 39] on span "Veículos" at bounding box center [1389, 39] width 39 height 10
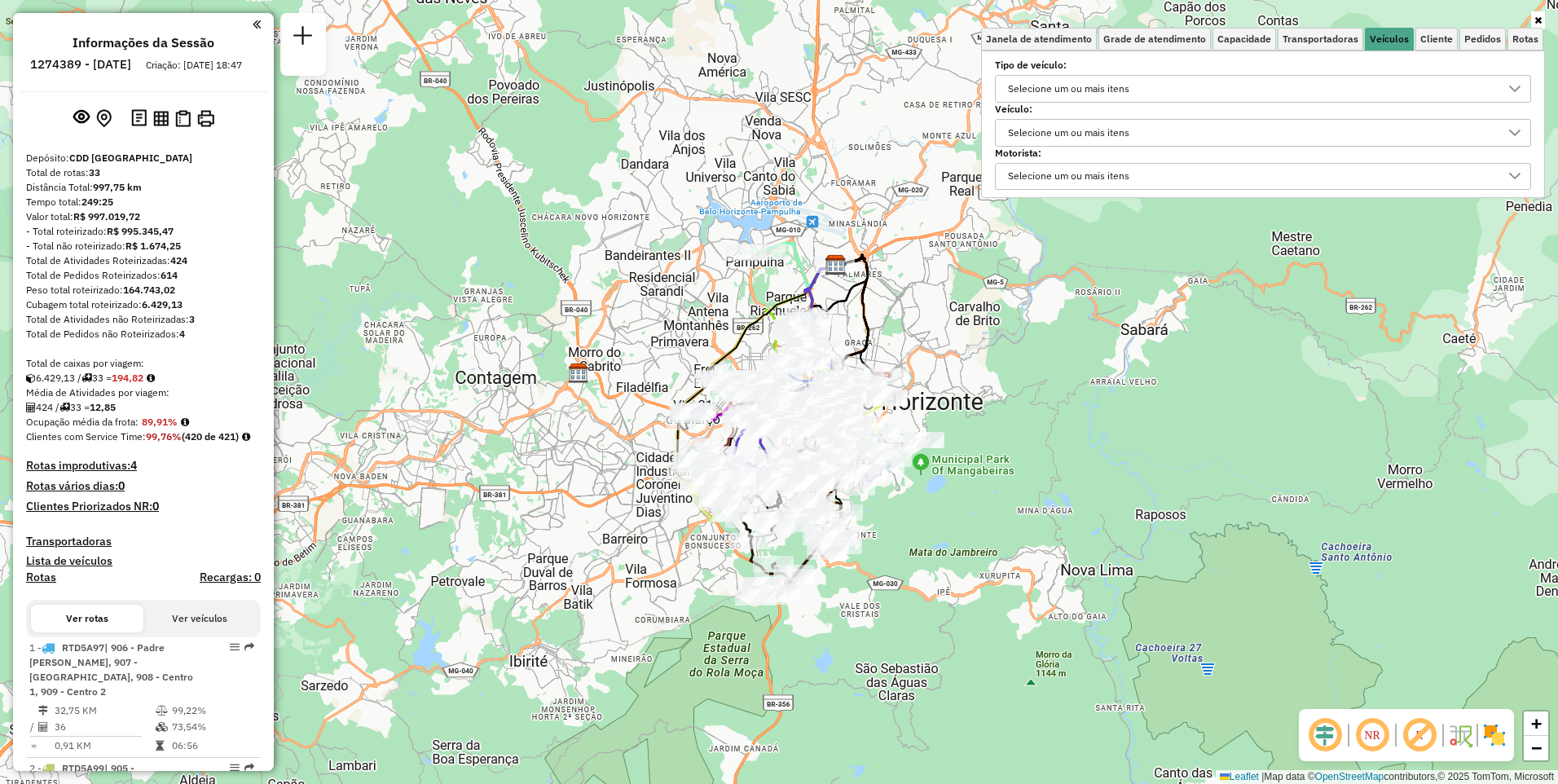
click at [1267, 144] on div "Selecione um ou mais itens" at bounding box center [1251, 132] width 497 height 26
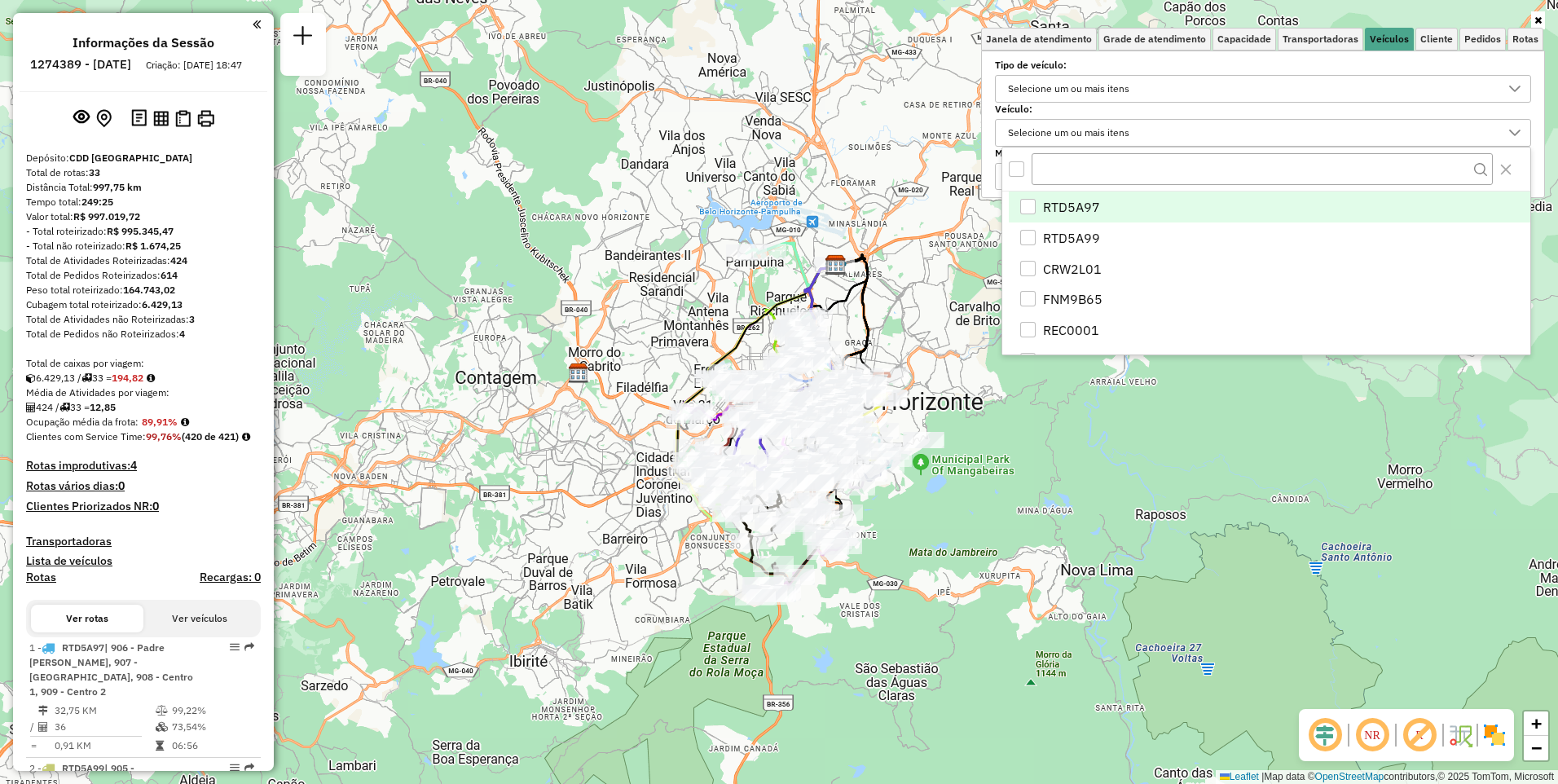
scroll to position [10, 57]
click at [1173, 168] on input "text" at bounding box center [1262, 168] width 461 height 31
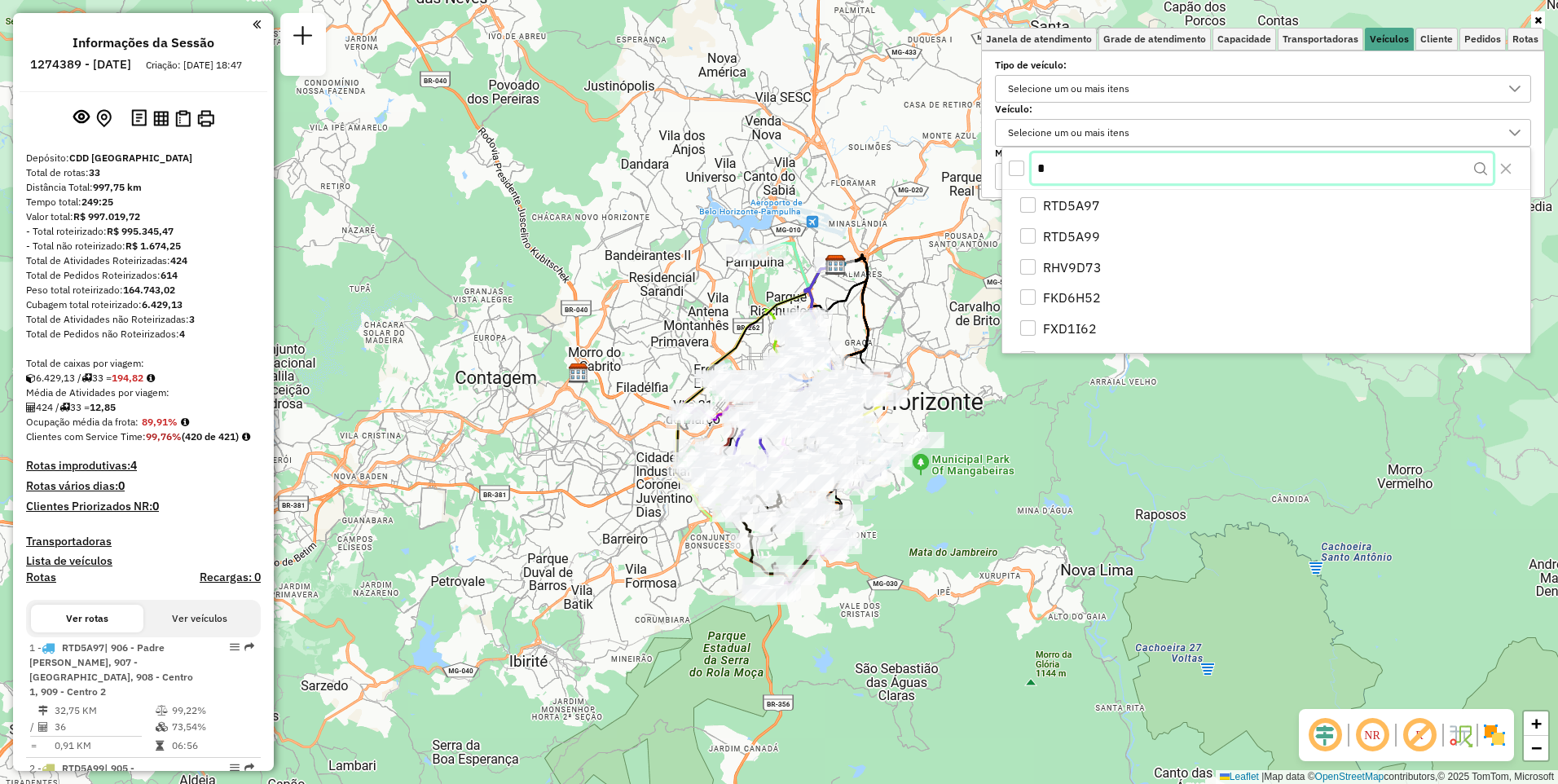
scroll to position [219, 0]
type input "*"
click at [306, 32] on em at bounding box center [302, 35] width 19 height 19
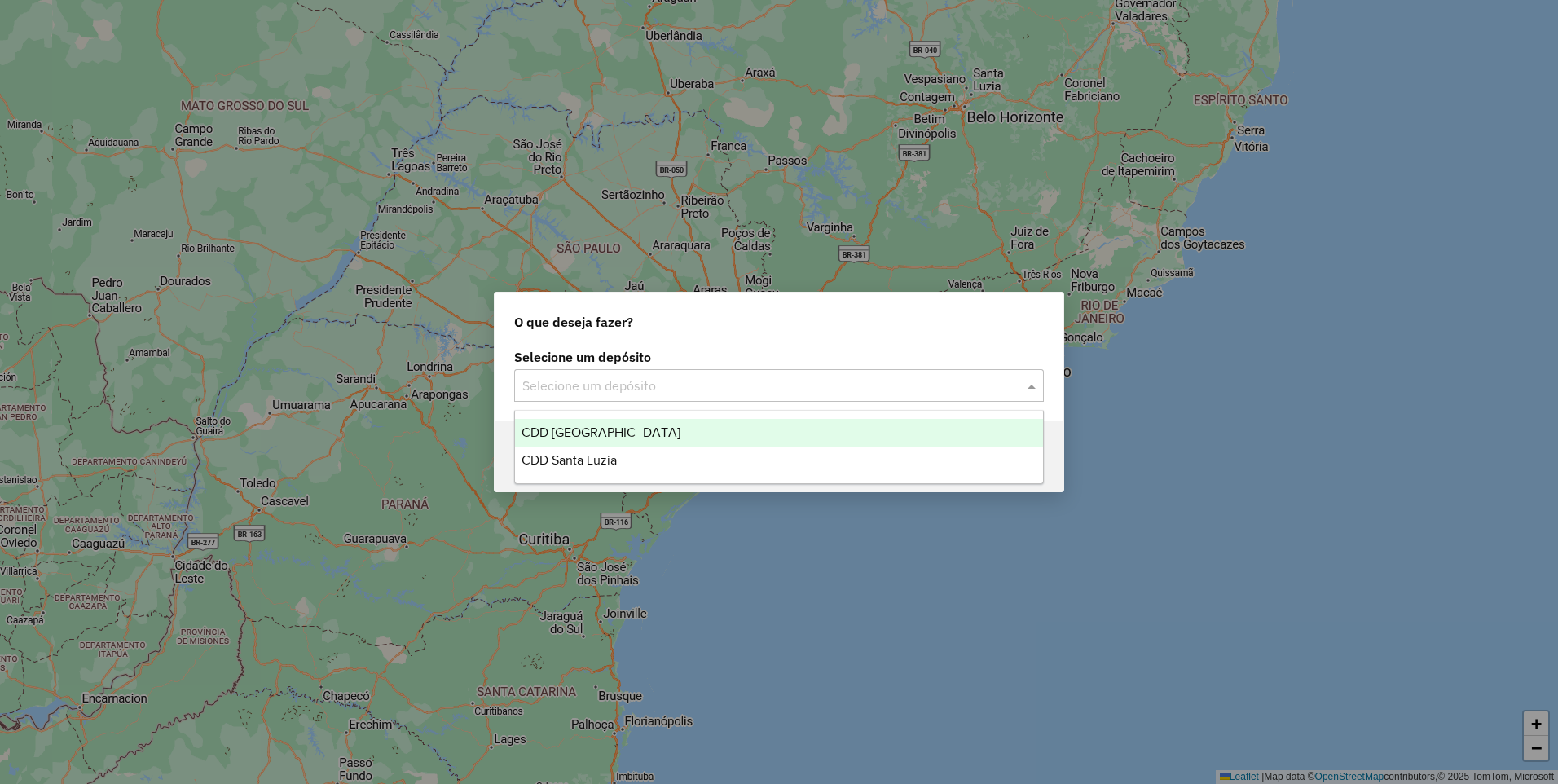
click at [681, 389] on input "text" at bounding box center [762, 385] width 480 height 19
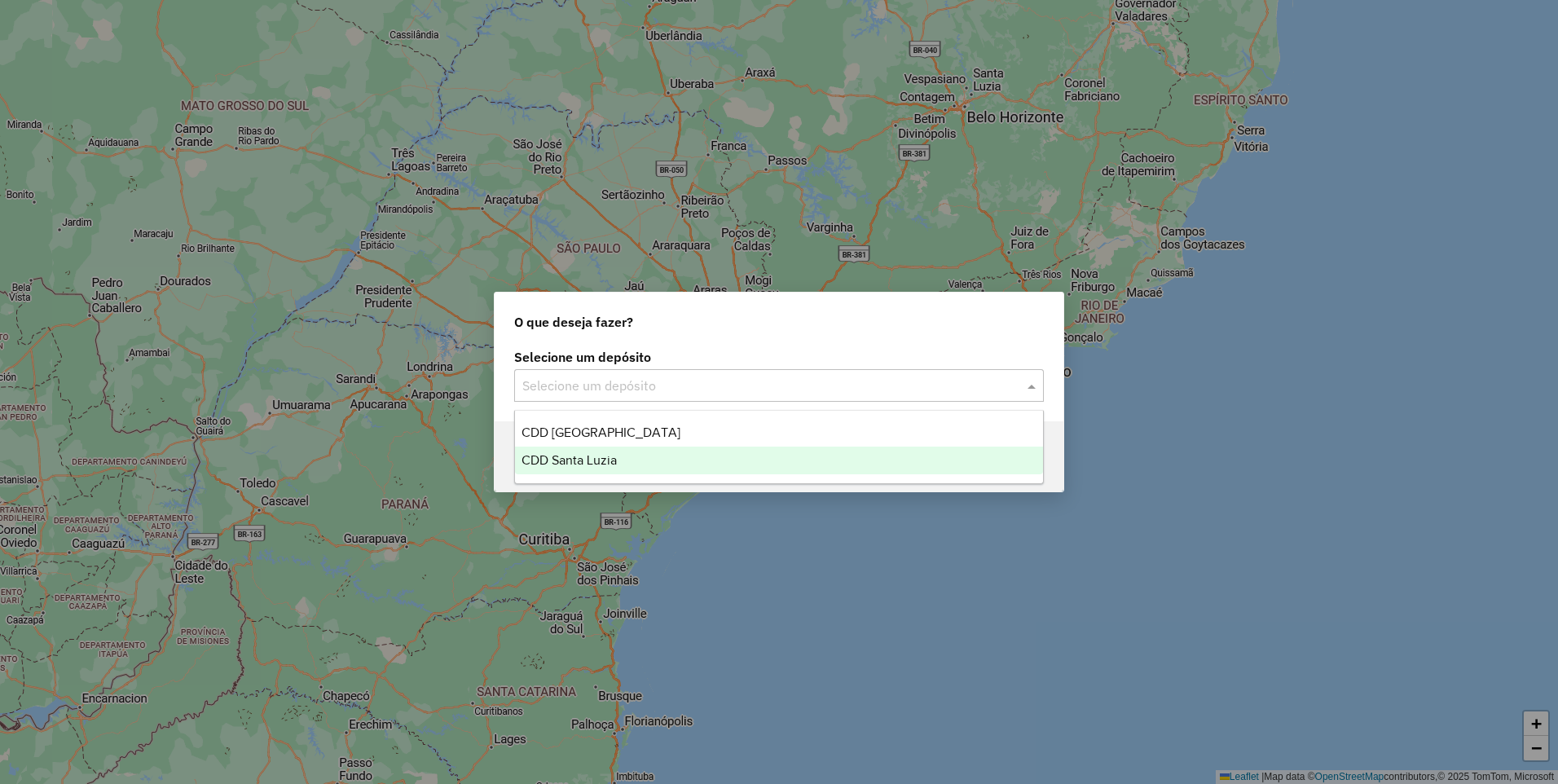
drag, startPoint x: 660, startPoint y: 430, endPoint x: 655, endPoint y: 465, distance: 35.4
click at [655, 465] on div "CDD Belo Horizonte CDD Santa Luzia" at bounding box center [779, 446] width 528 height 56
click at [655, 465] on div "CDD Santa Luzia" at bounding box center [779, 459] width 528 height 27
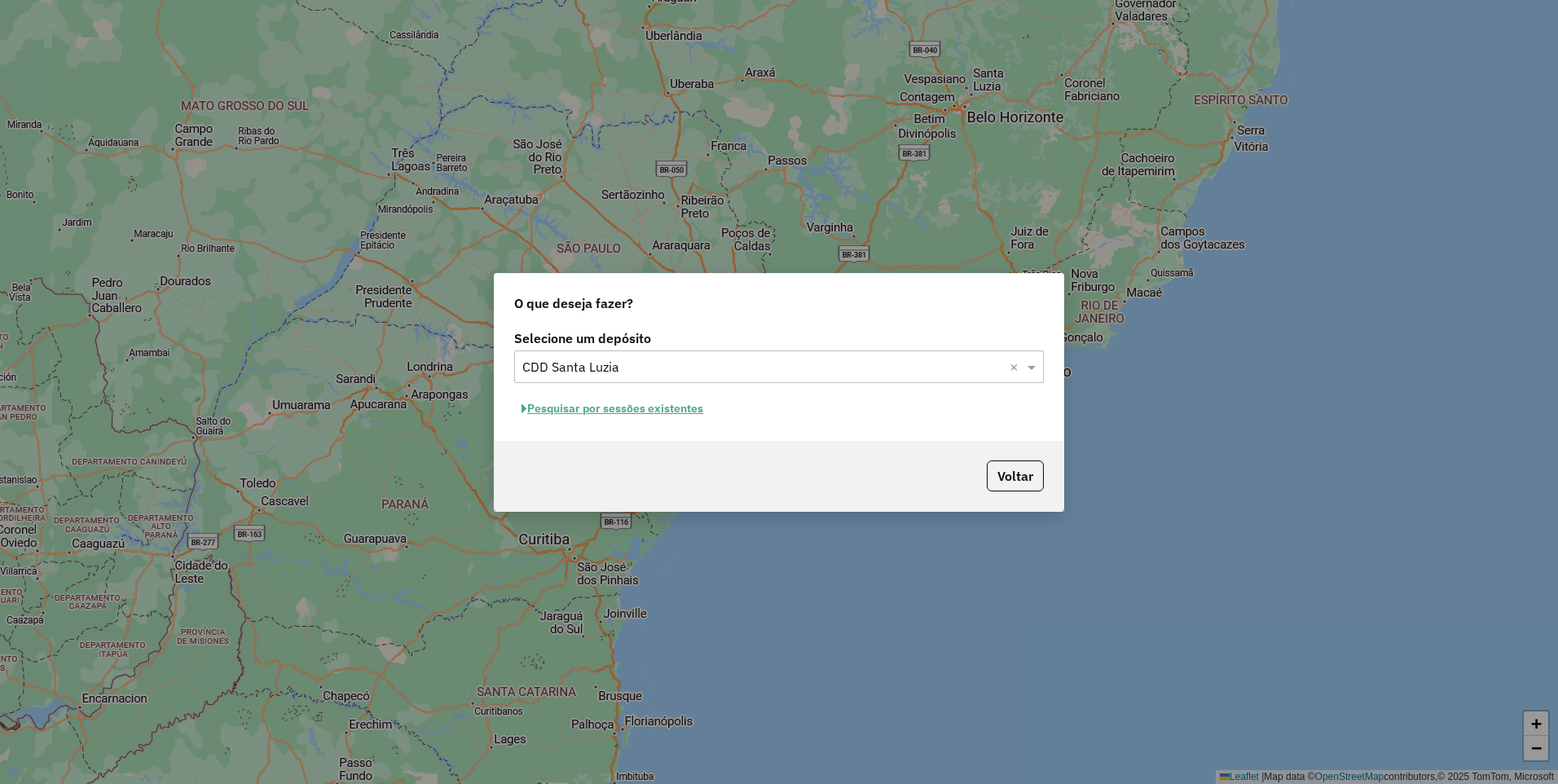
click at [688, 409] on button "Pesquisar por sessões existentes" at bounding box center [613, 409] width 197 height 25
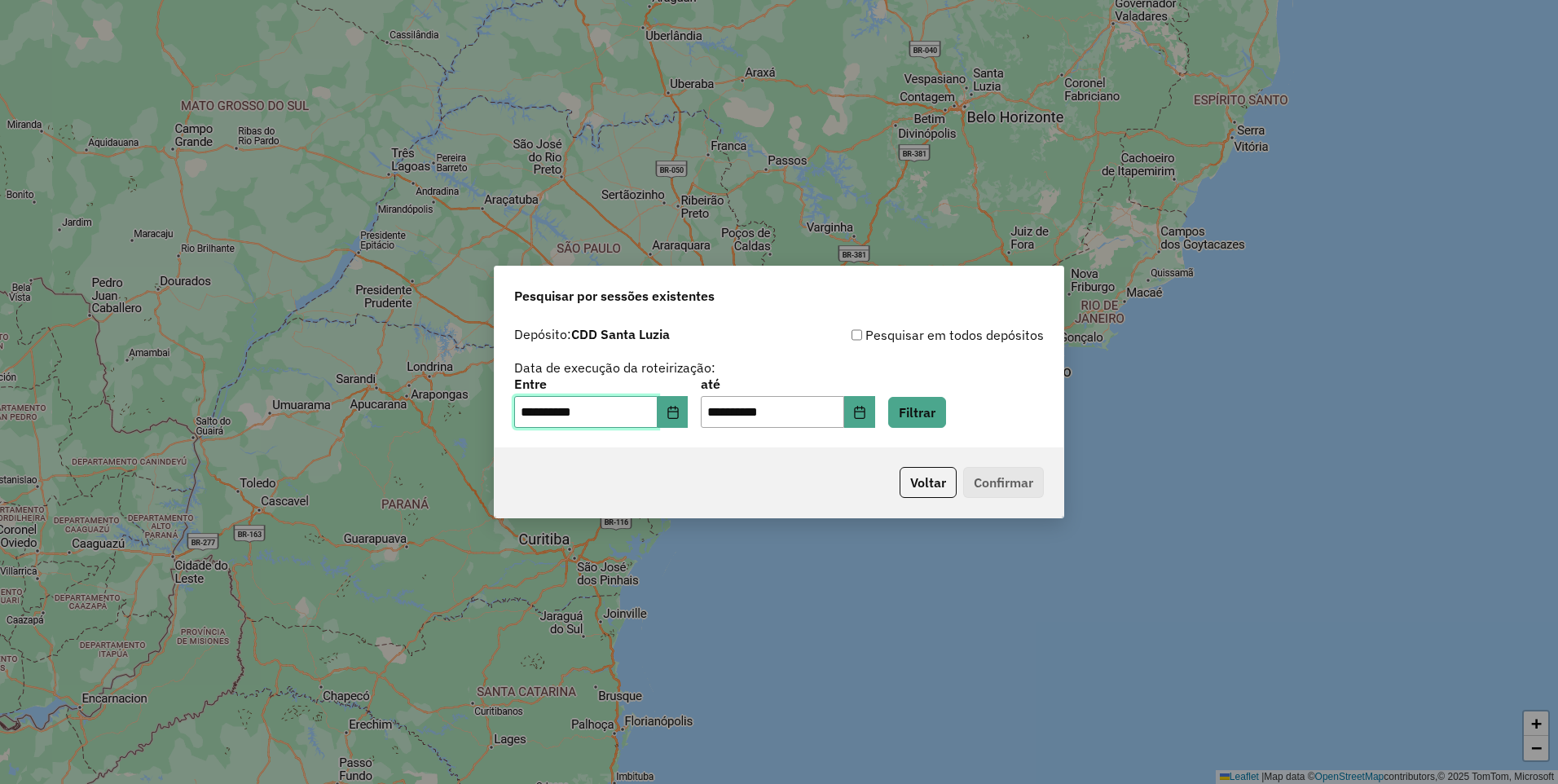
click at [529, 416] on input "**********" at bounding box center [586, 412] width 143 height 32
click at [534, 417] on input "**********" at bounding box center [586, 412] width 143 height 32
type input "**********"
click at [946, 422] on button "Filtrar" at bounding box center [917, 412] width 57 height 31
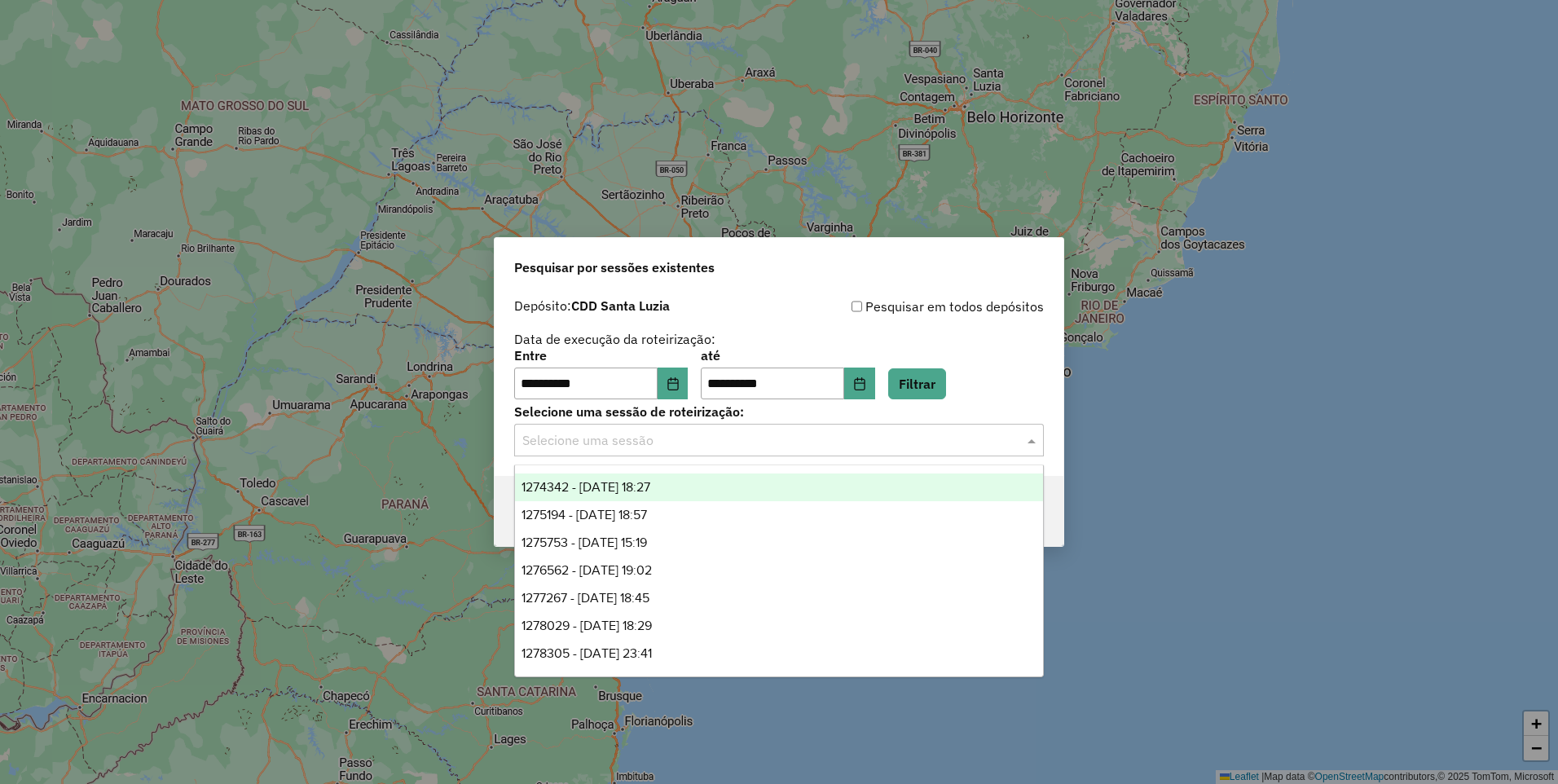
click at [928, 432] on input "text" at bounding box center [762, 440] width 480 height 19
click at [650, 489] on span "1274342 - 12/09/2025 18:27" at bounding box center [585, 487] width 129 height 14
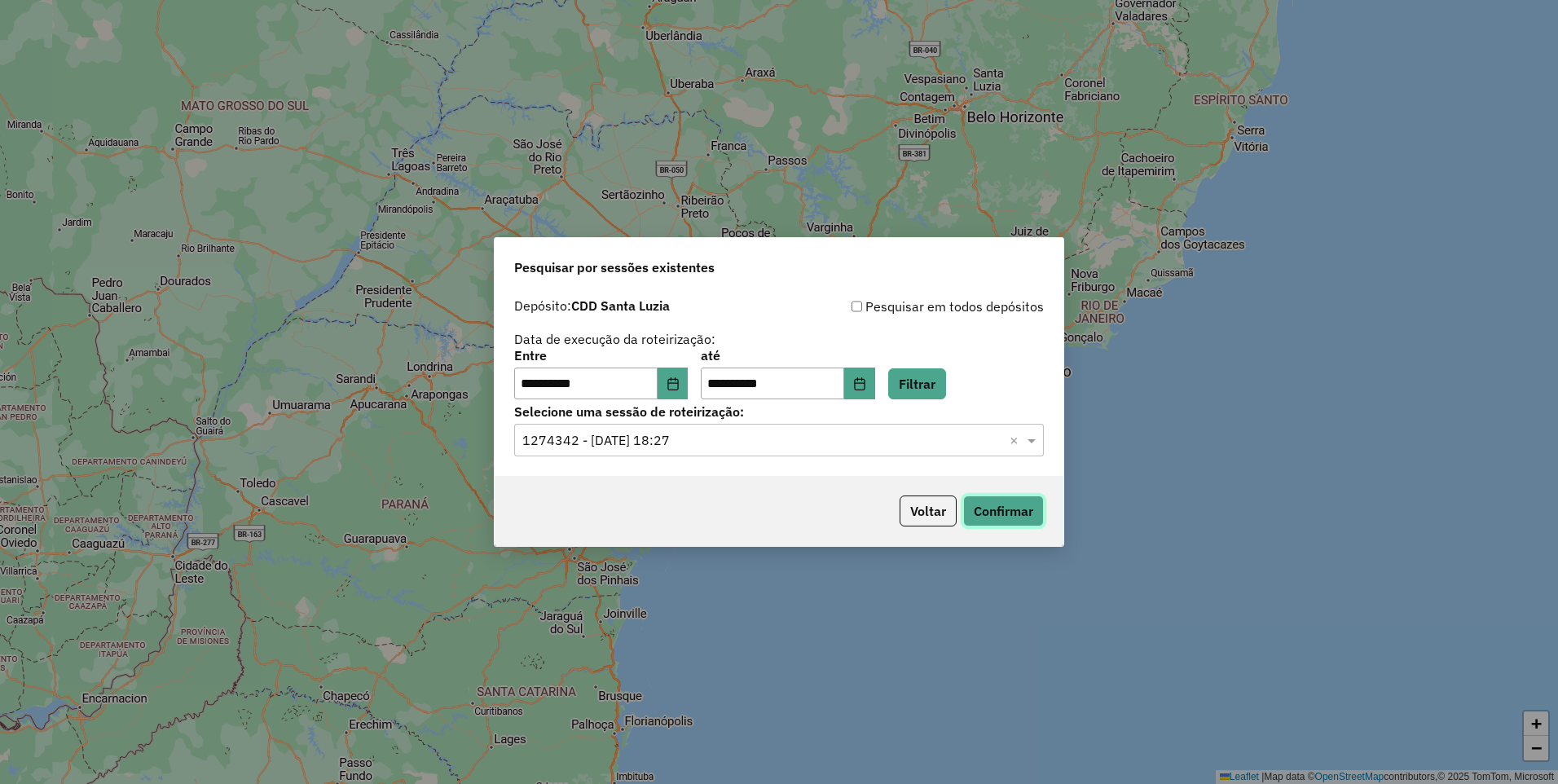
click at [998, 512] on button "Confirmar" at bounding box center [1003, 510] width 81 height 31
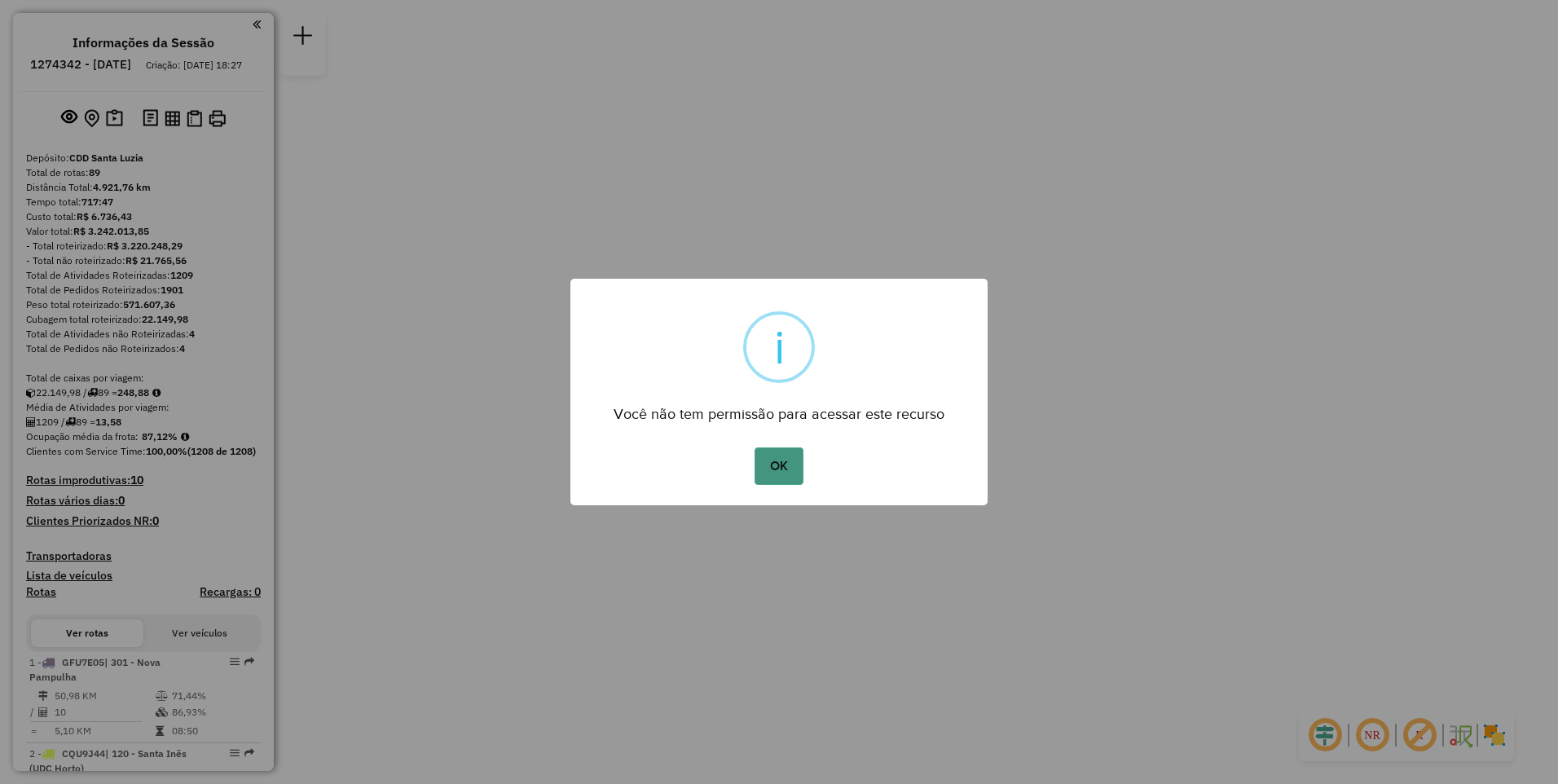
click at [767, 475] on button "OK" at bounding box center [779, 465] width 48 height 37
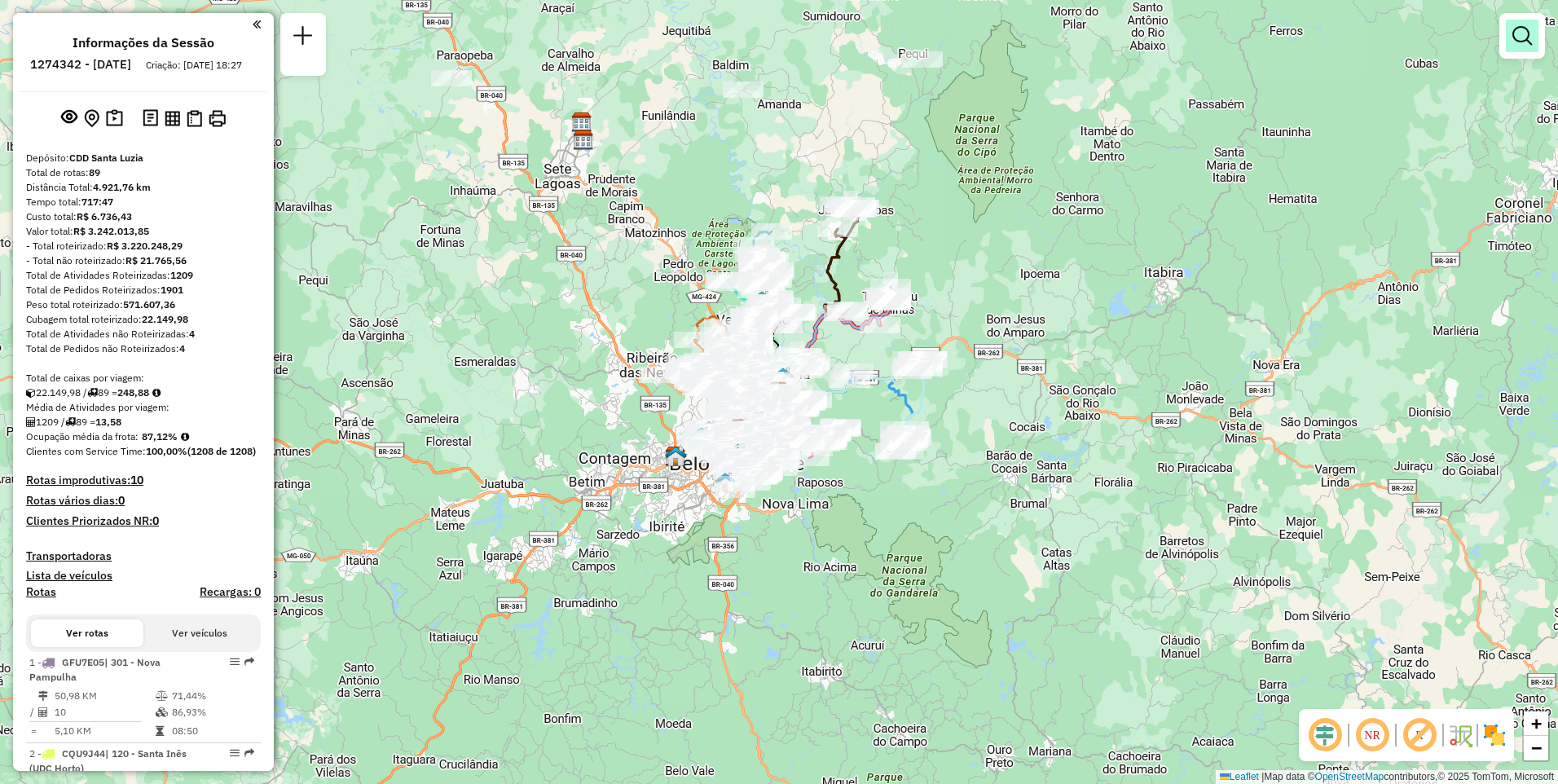
click at [1524, 41] on em at bounding box center [1522, 35] width 19 height 19
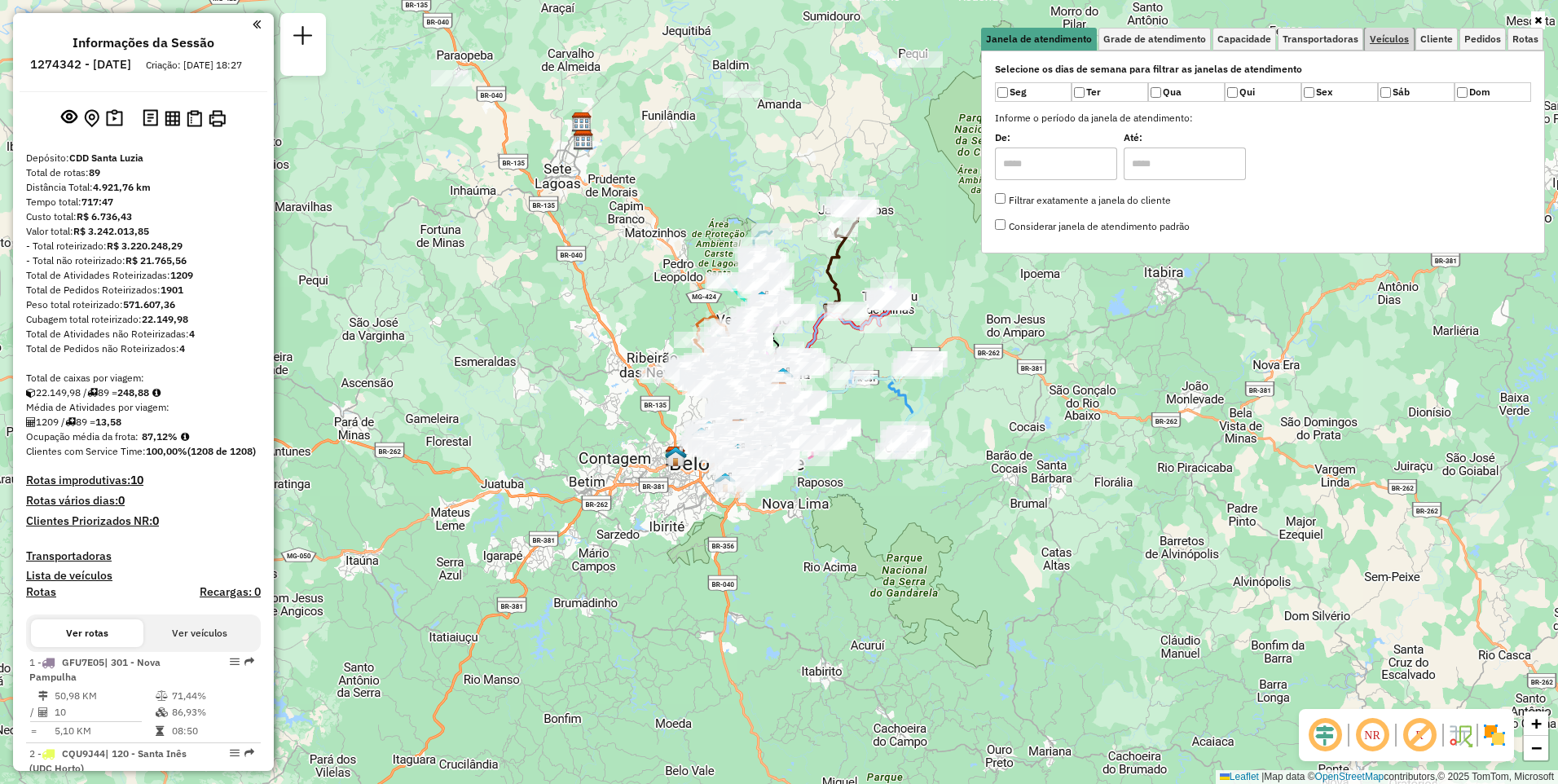
click at [1387, 43] on span "Veículos" at bounding box center [1389, 39] width 39 height 10
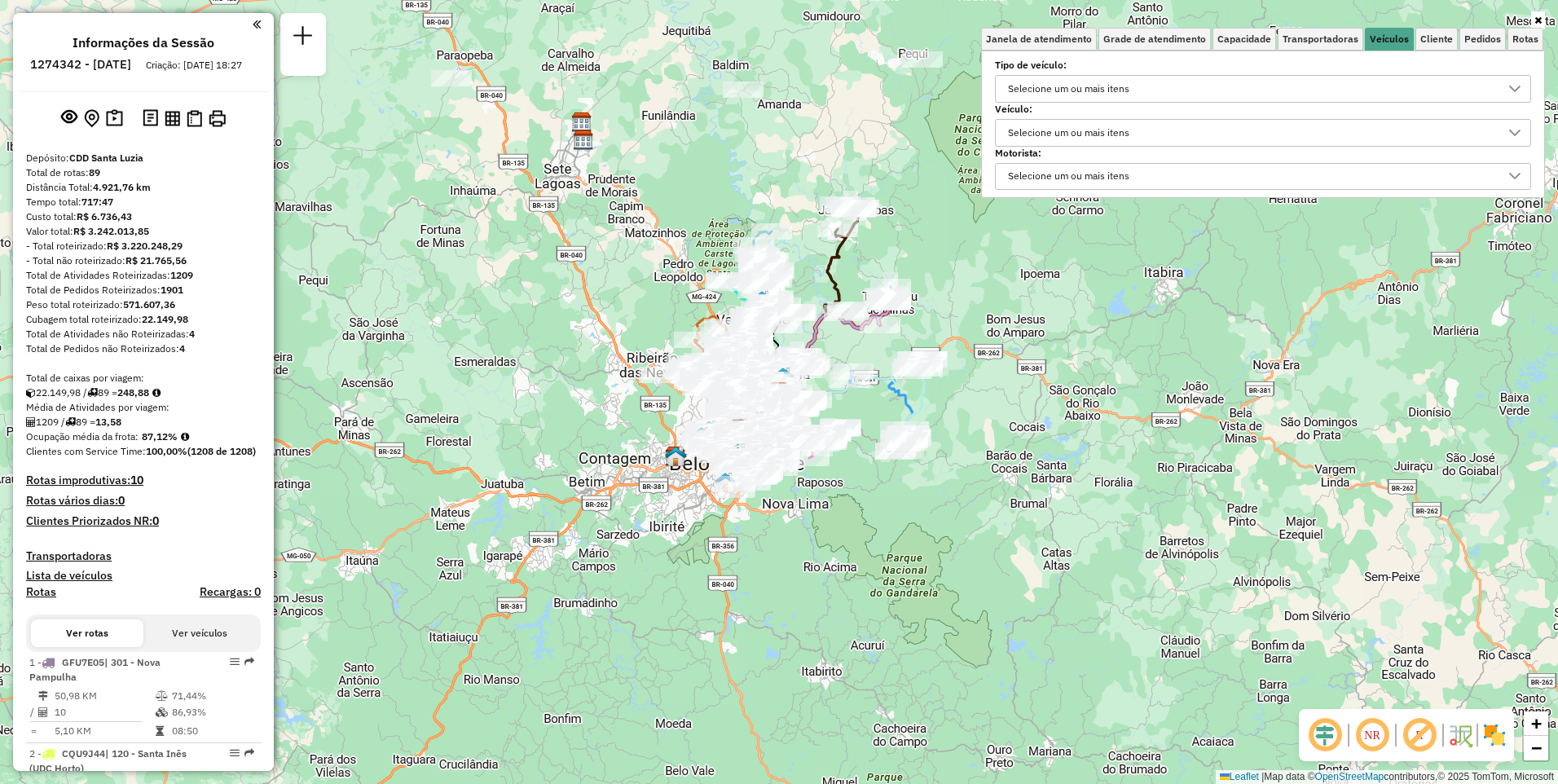
click at [1105, 127] on div "Selecione um ou mais itens" at bounding box center [1069, 132] width 133 height 26
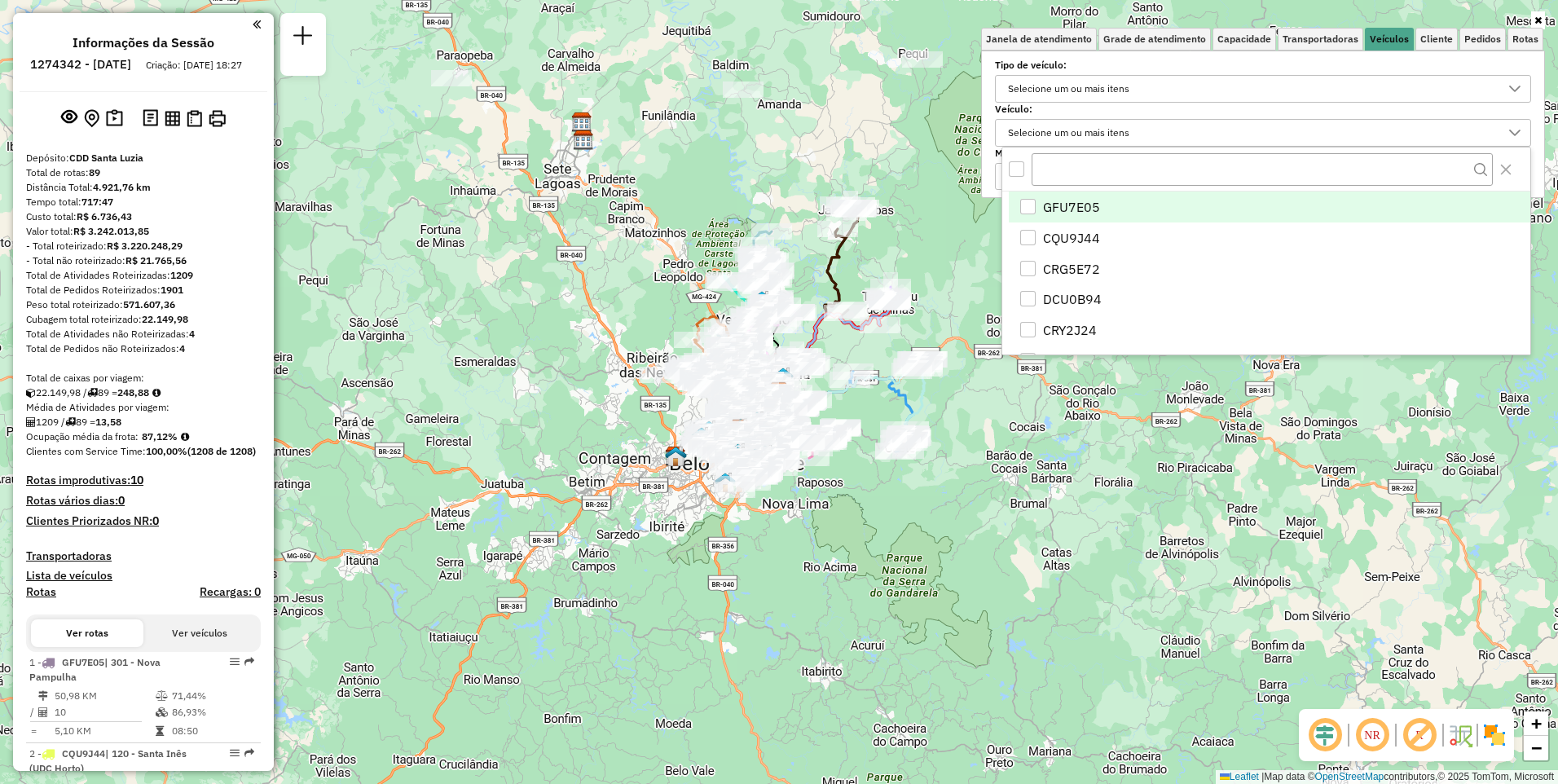
scroll to position [10, 57]
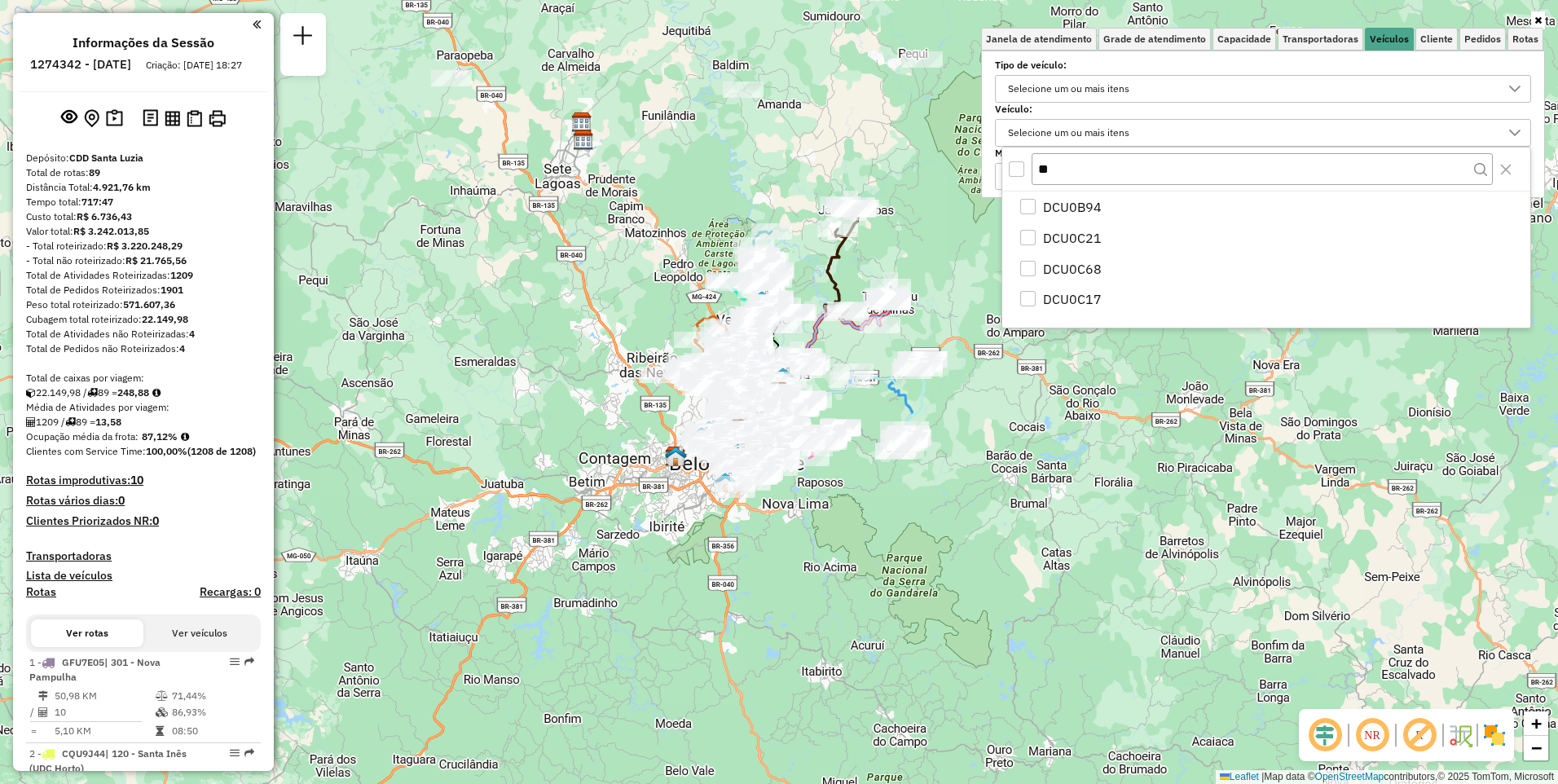
type input "**"
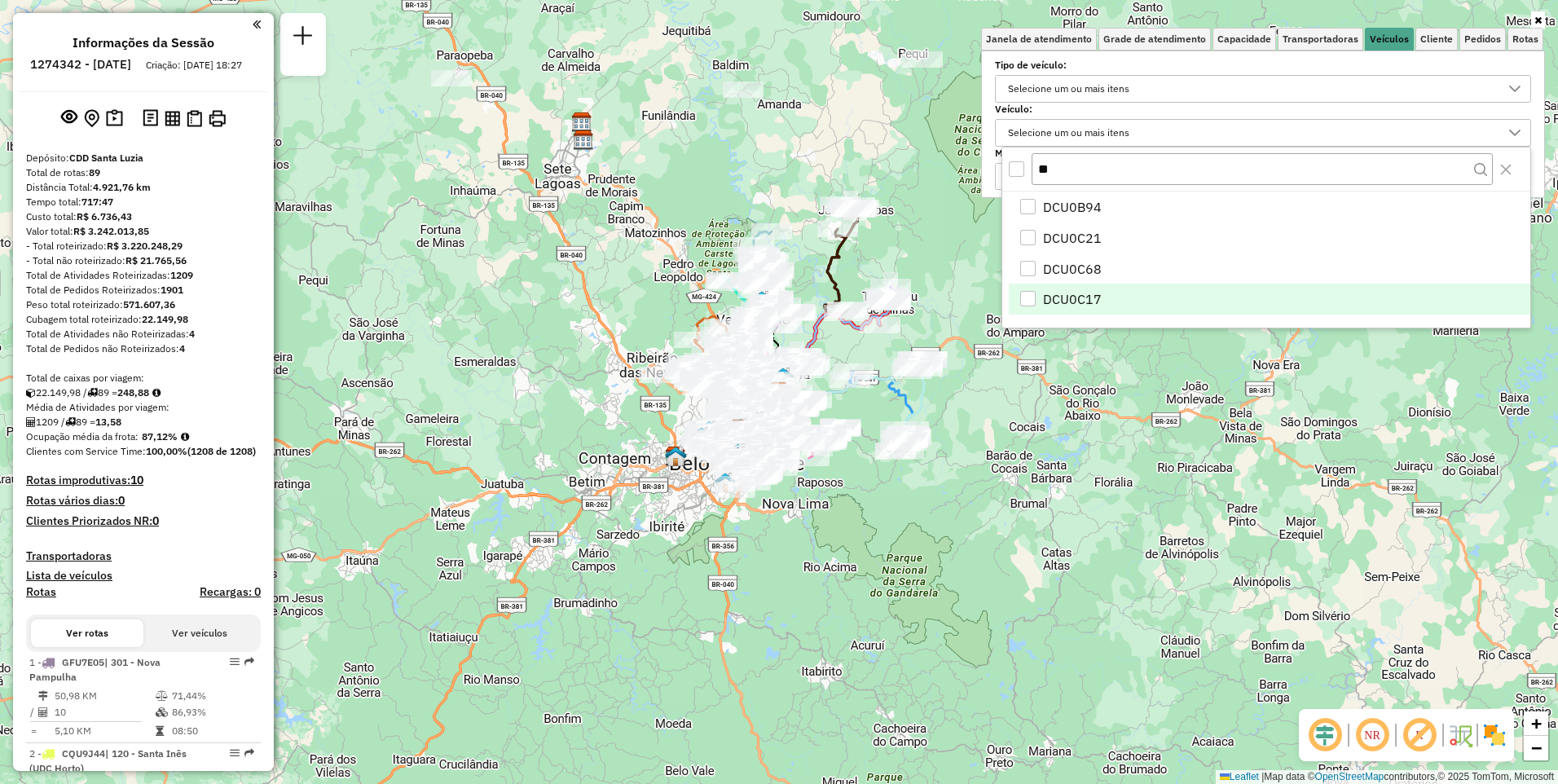
click at [1137, 296] on li "DCU0C17" at bounding box center [1270, 299] width 521 height 31
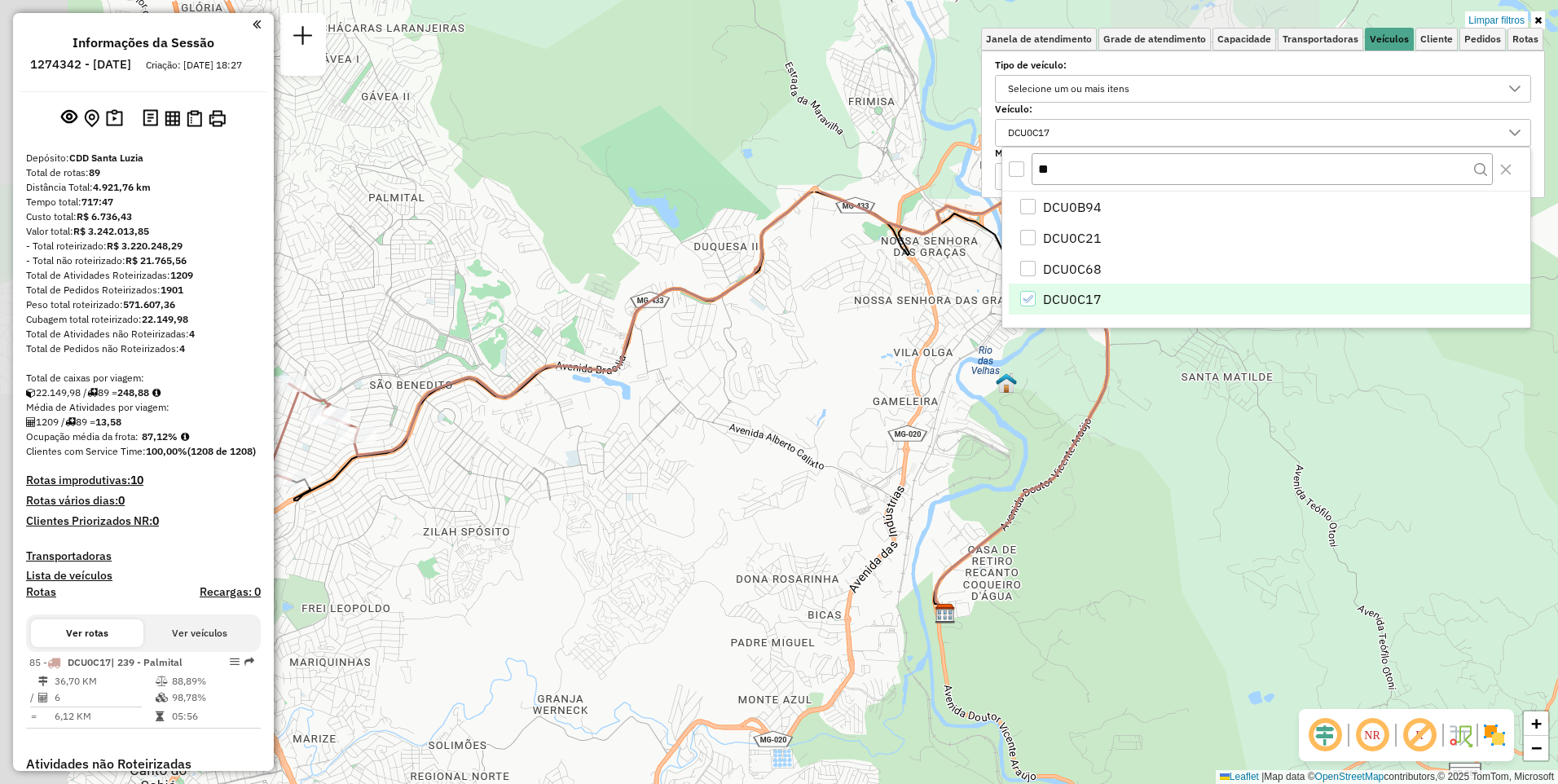
drag, startPoint x: 797, startPoint y: 313, endPoint x: 1090, endPoint y: 612, distance: 418.6
click at [1090, 612] on div "Limpar filtros Janela de atendimento Grade de atendimento Capacidade Transporta…" at bounding box center [779, 392] width 1558 height 784
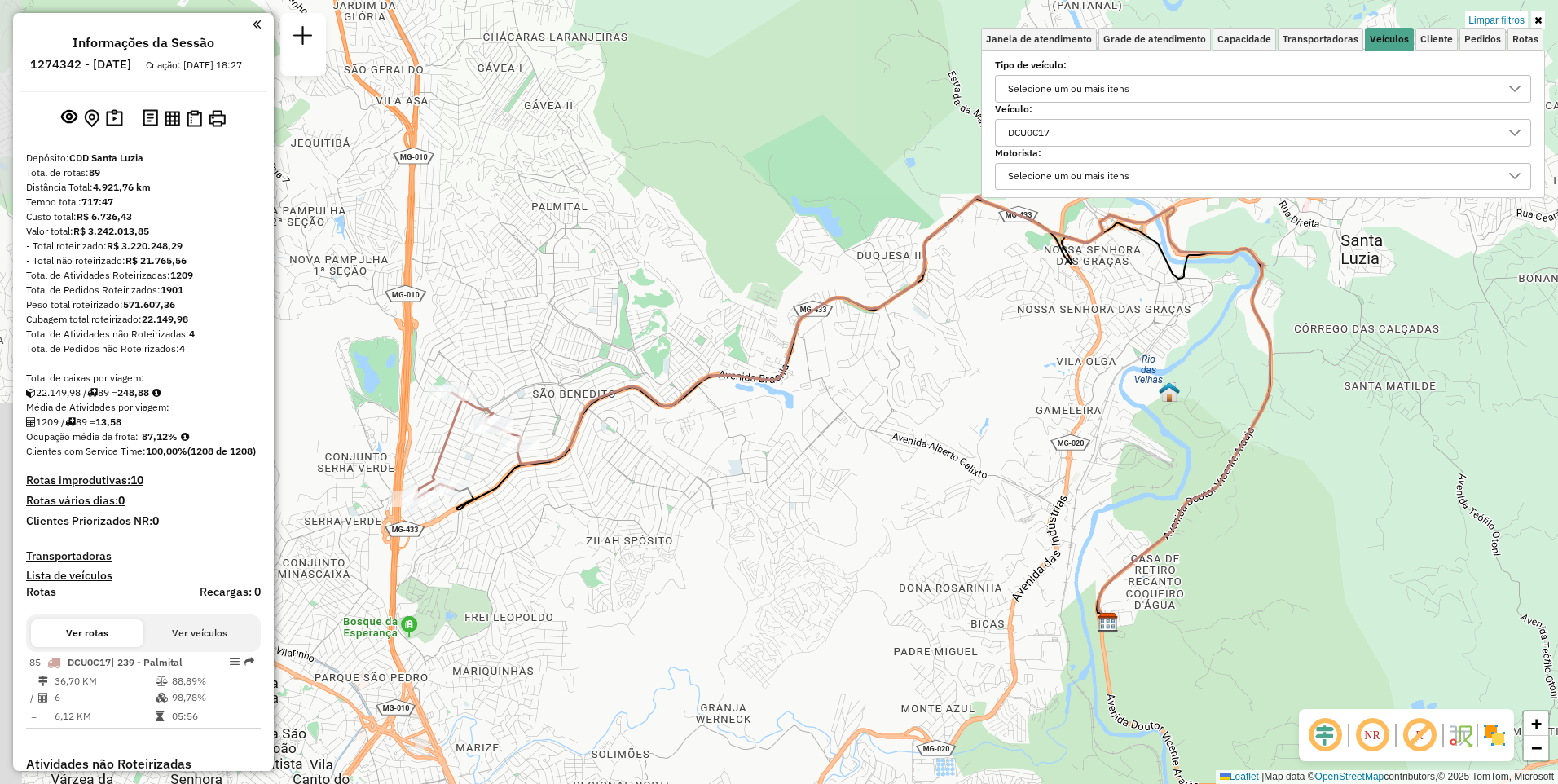
drag, startPoint x: 859, startPoint y: 470, endPoint x: 966, endPoint y: 449, distance: 109.0
click at [966, 449] on div "Limpar filtros Janela de atendimento Grade de atendimento Capacidade Transporta…" at bounding box center [779, 392] width 1558 height 784
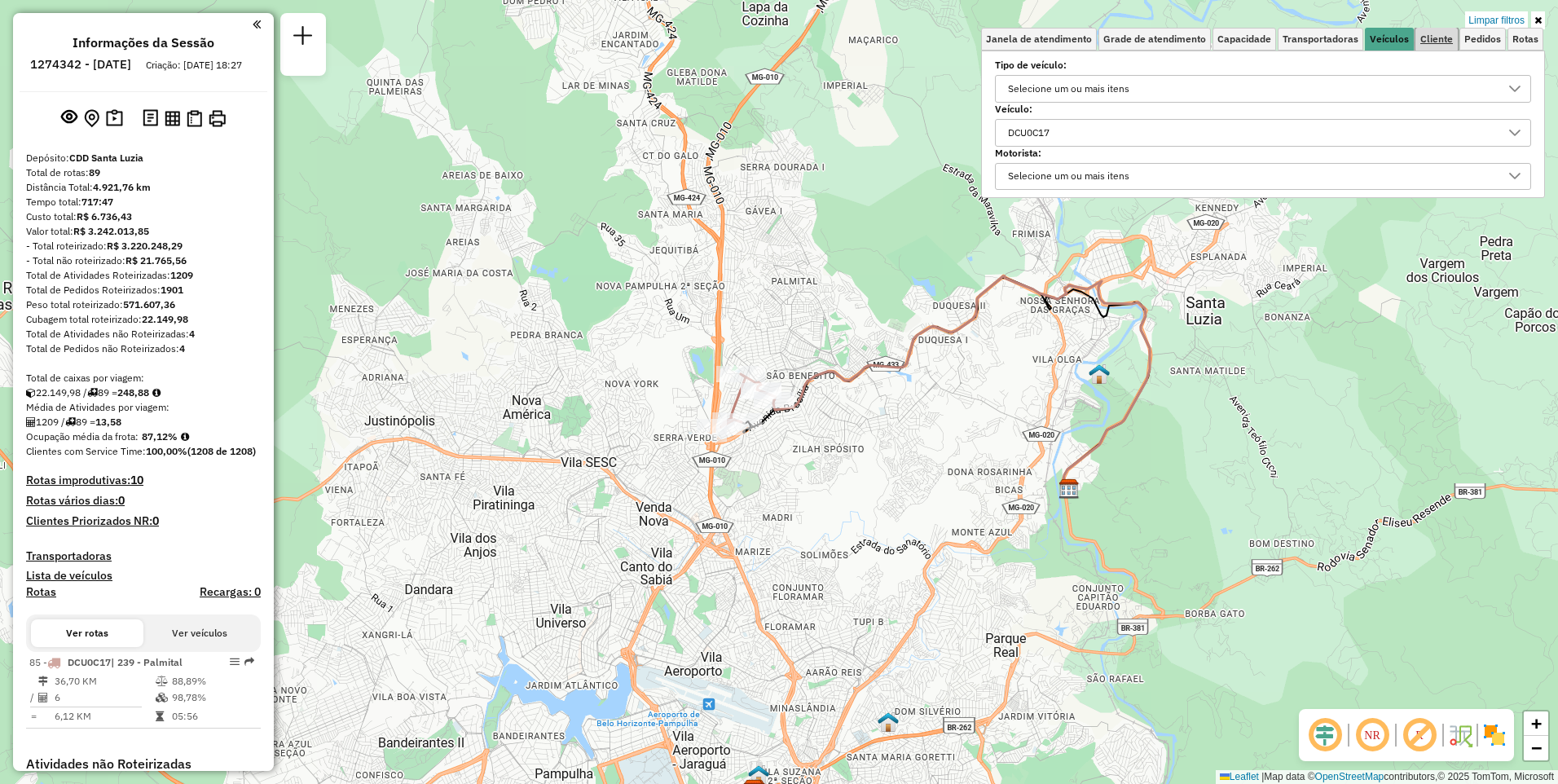
click at [1429, 31] on link "Cliente" at bounding box center [1436, 38] width 42 height 22
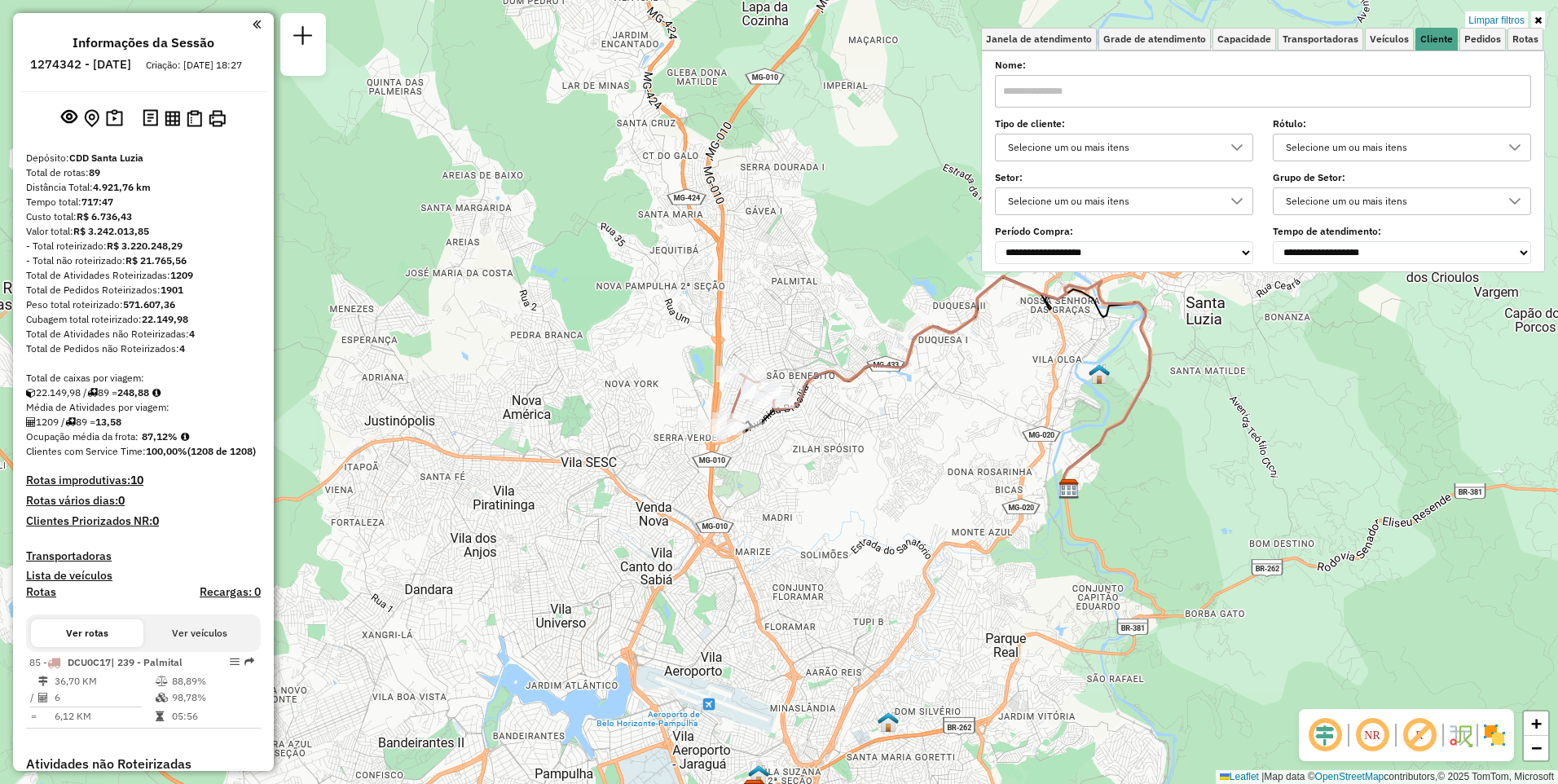
click at [1292, 93] on input "text" at bounding box center [1263, 91] width 536 height 32
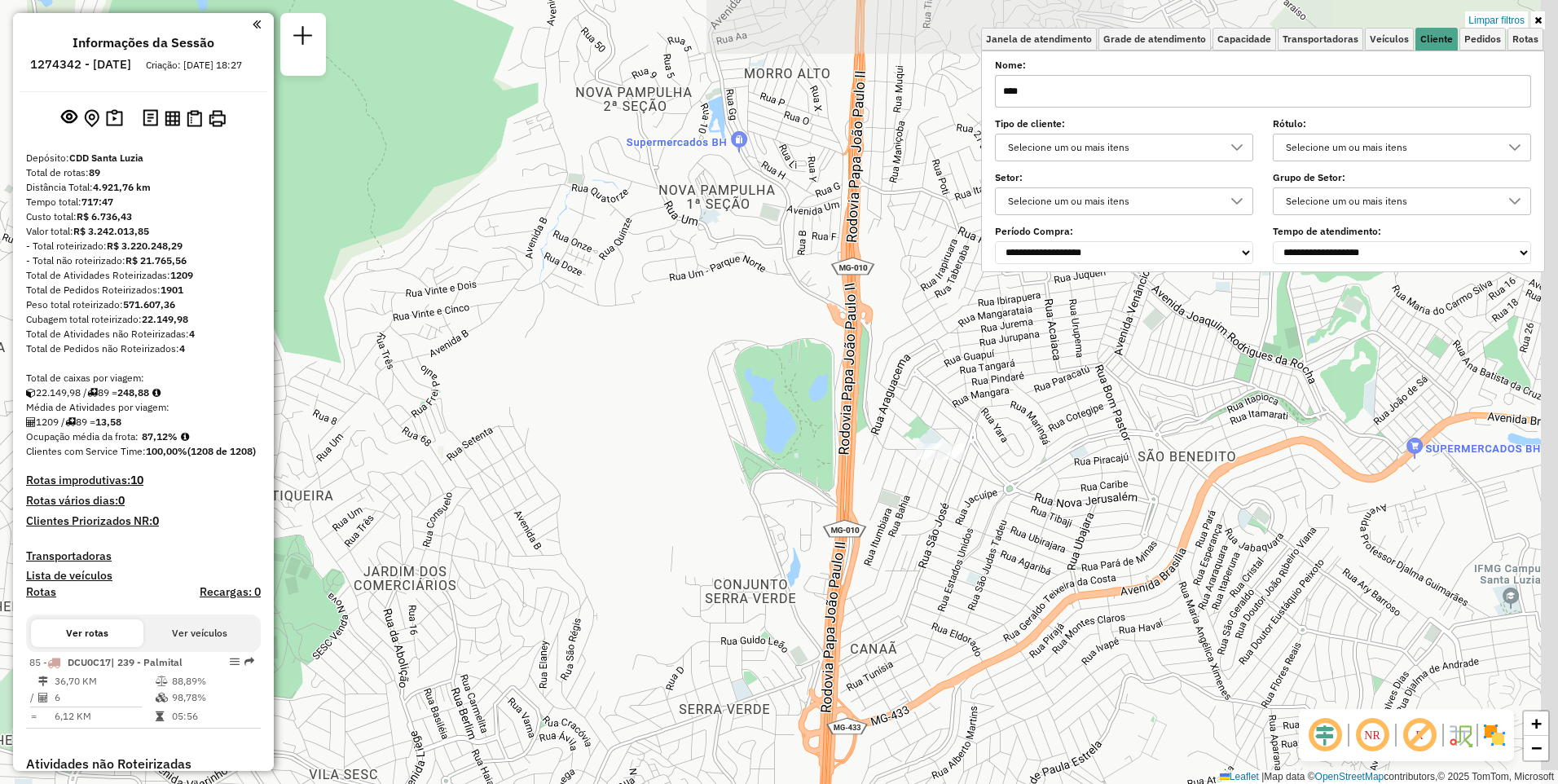
drag, startPoint x: 1144, startPoint y: 424, endPoint x: 994, endPoint y: 538, distance: 188.4
click at [994, 538] on div "Limpar filtros Janela de atendimento Grade de atendimento Capacidade Transporta…" at bounding box center [779, 392] width 1558 height 784
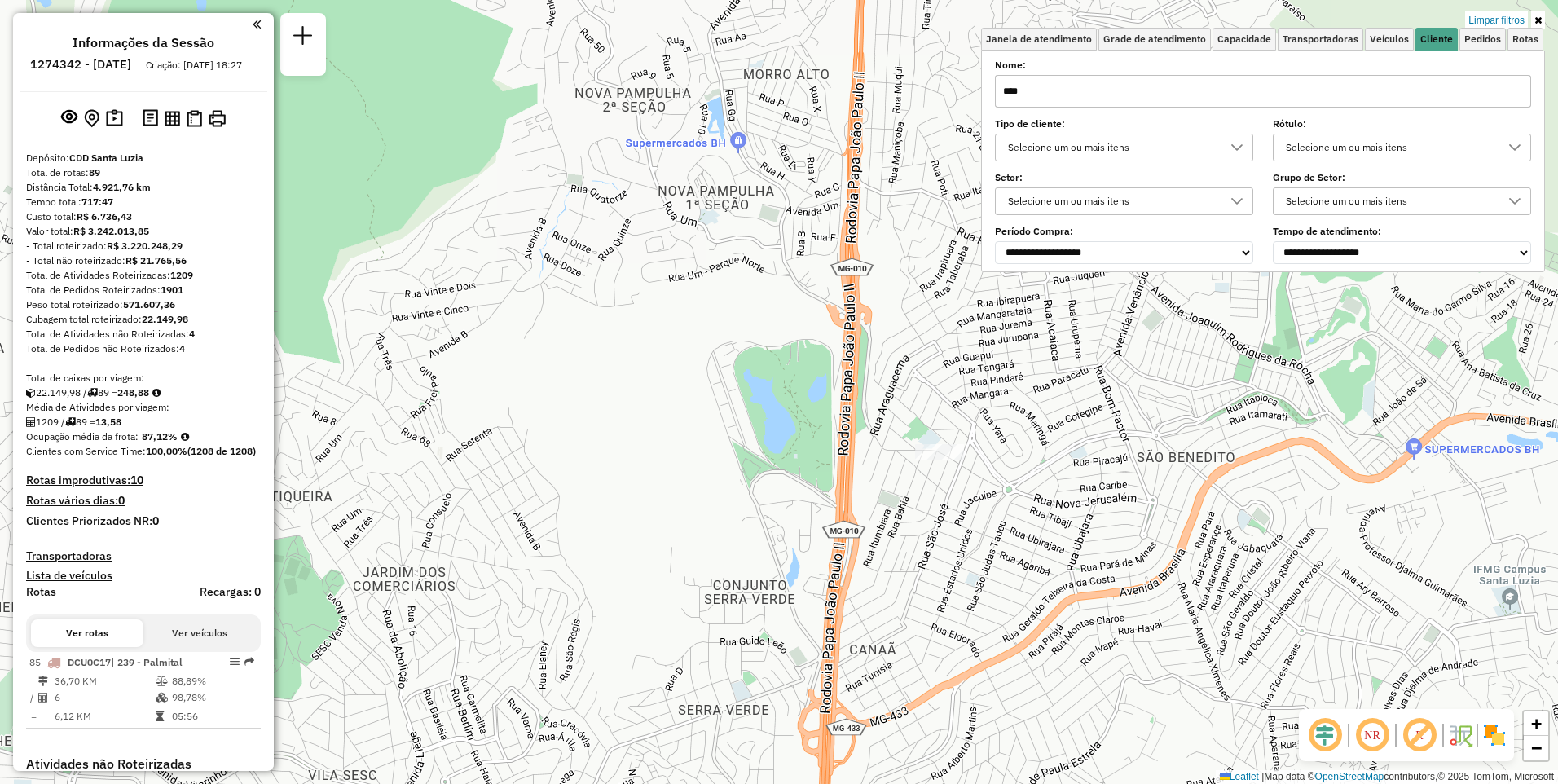
click at [1227, 107] on input "****" at bounding box center [1263, 91] width 536 height 32
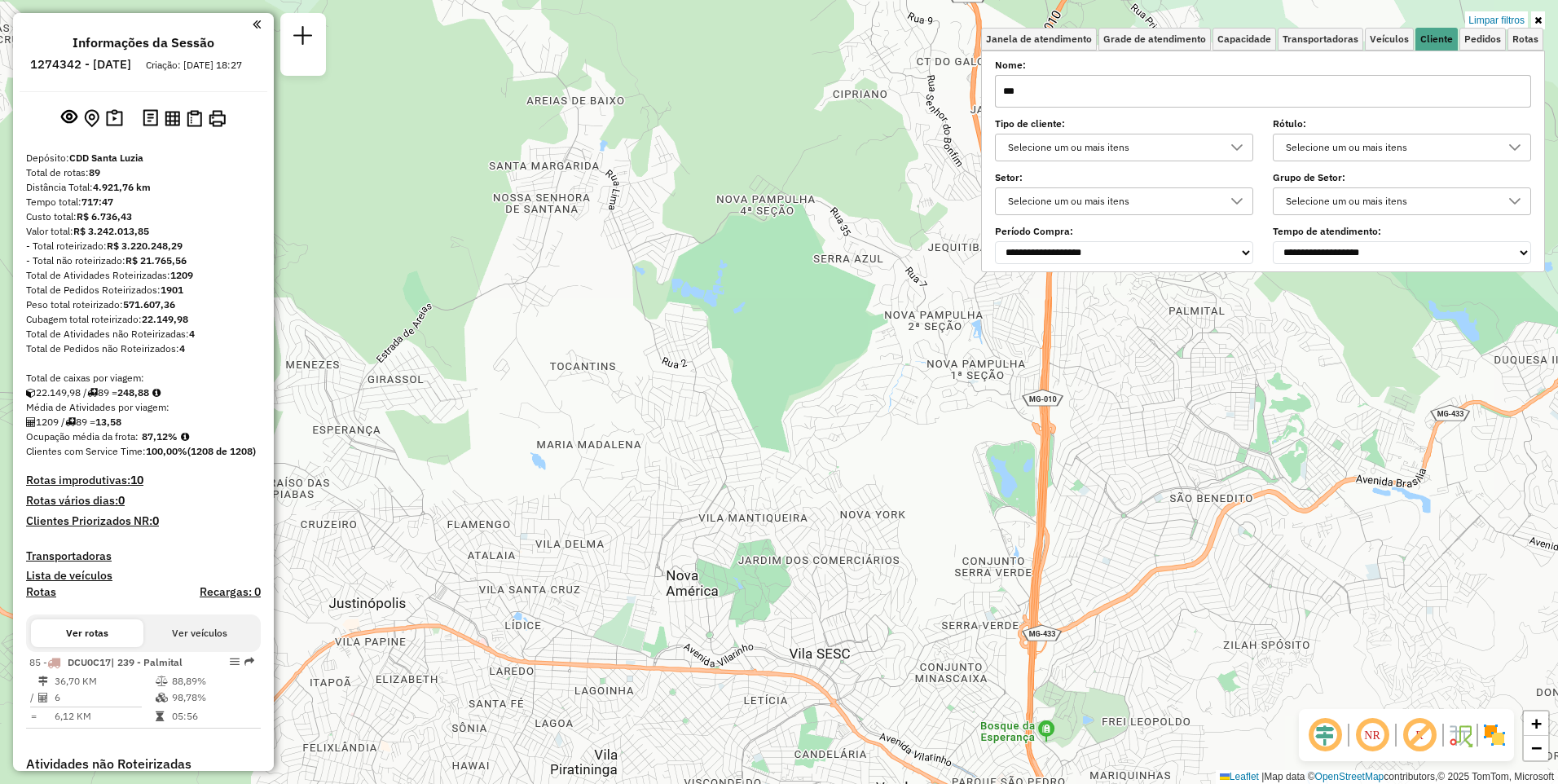
type input "***"
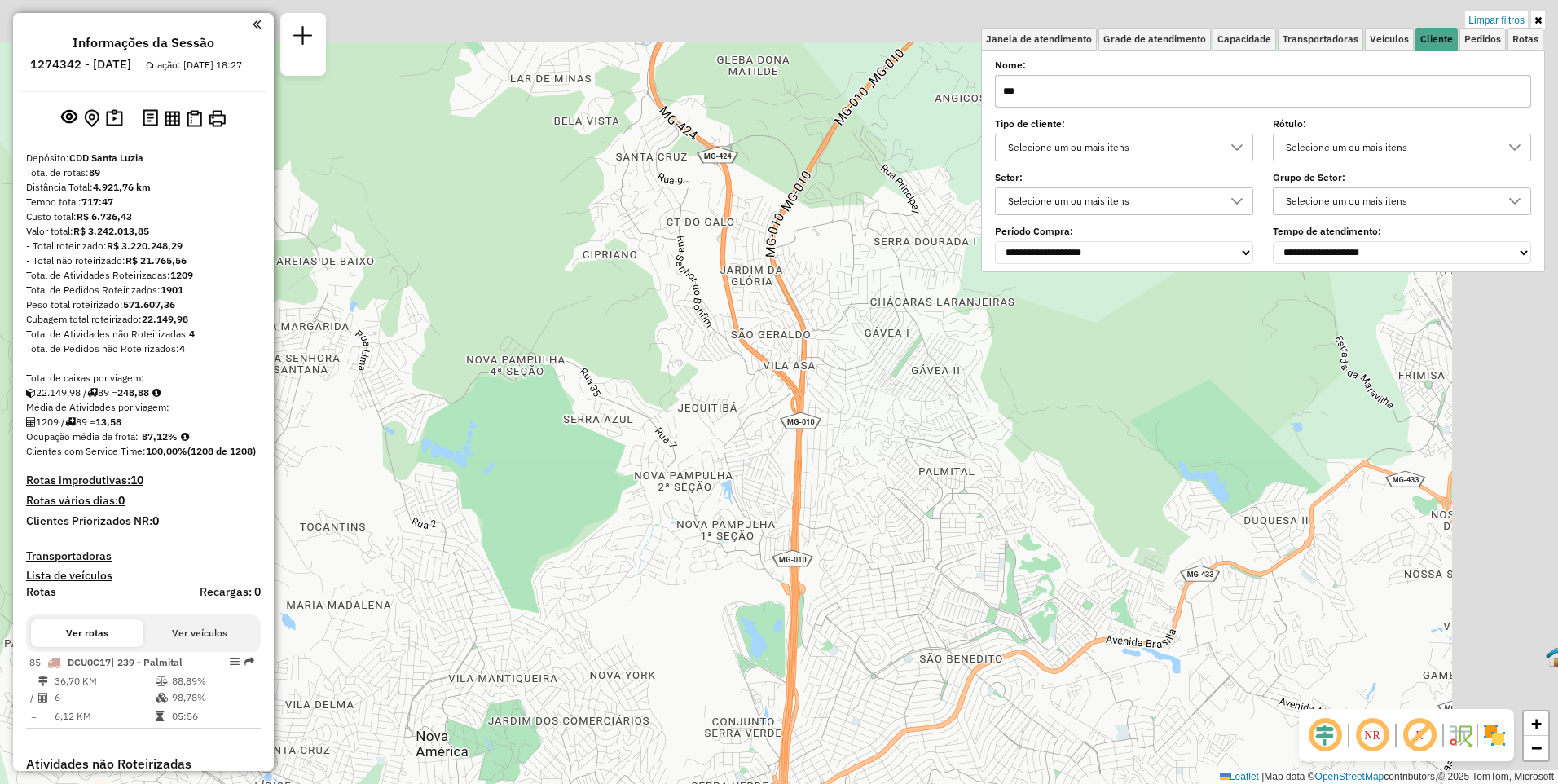
drag, startPoint x: 1290, startPoint y: 434, endPoint x: 1040, endPoint y: 595, distance: 297.4
click at [1040, 595] on div "Limpar filtros Janela de atendimento Grade de atendimento Capacidade Transporta…" at bounding box center [779, 392] width 1558 height 784
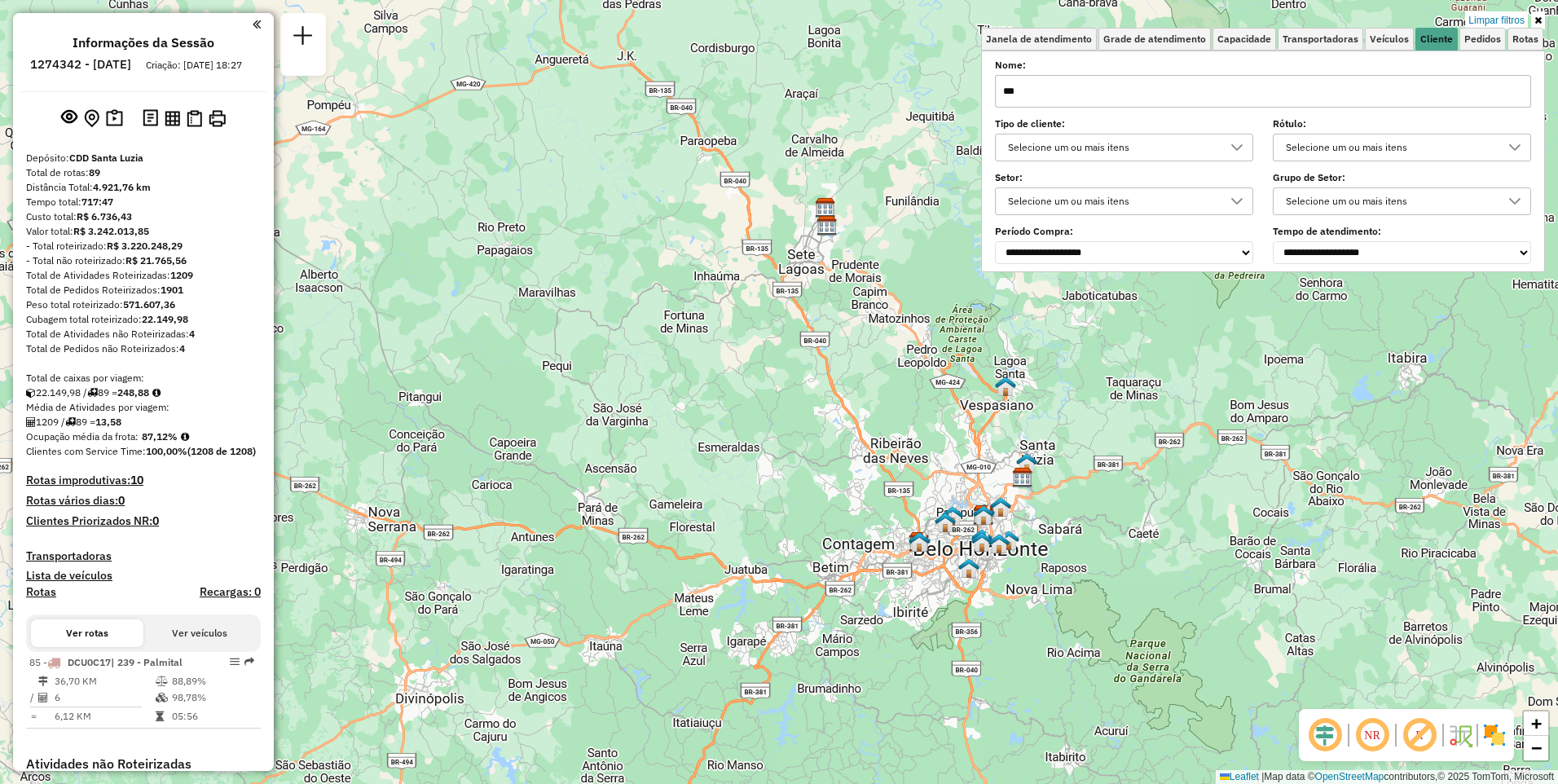
drag, startPoint x: 1156, startPoint y: 598, endPoint x: 1111, endPoint y: 463, distance: 142.3
click at [1111, 463] on div "Limpar filtros Janela de atendimento Grade de atendimento Capacidade Transporta…" at bounding box center [779, 392] width 1558 height 784
click at [1105, 99] on input "***" at bounding box center [1263, 91] width 536 height 32
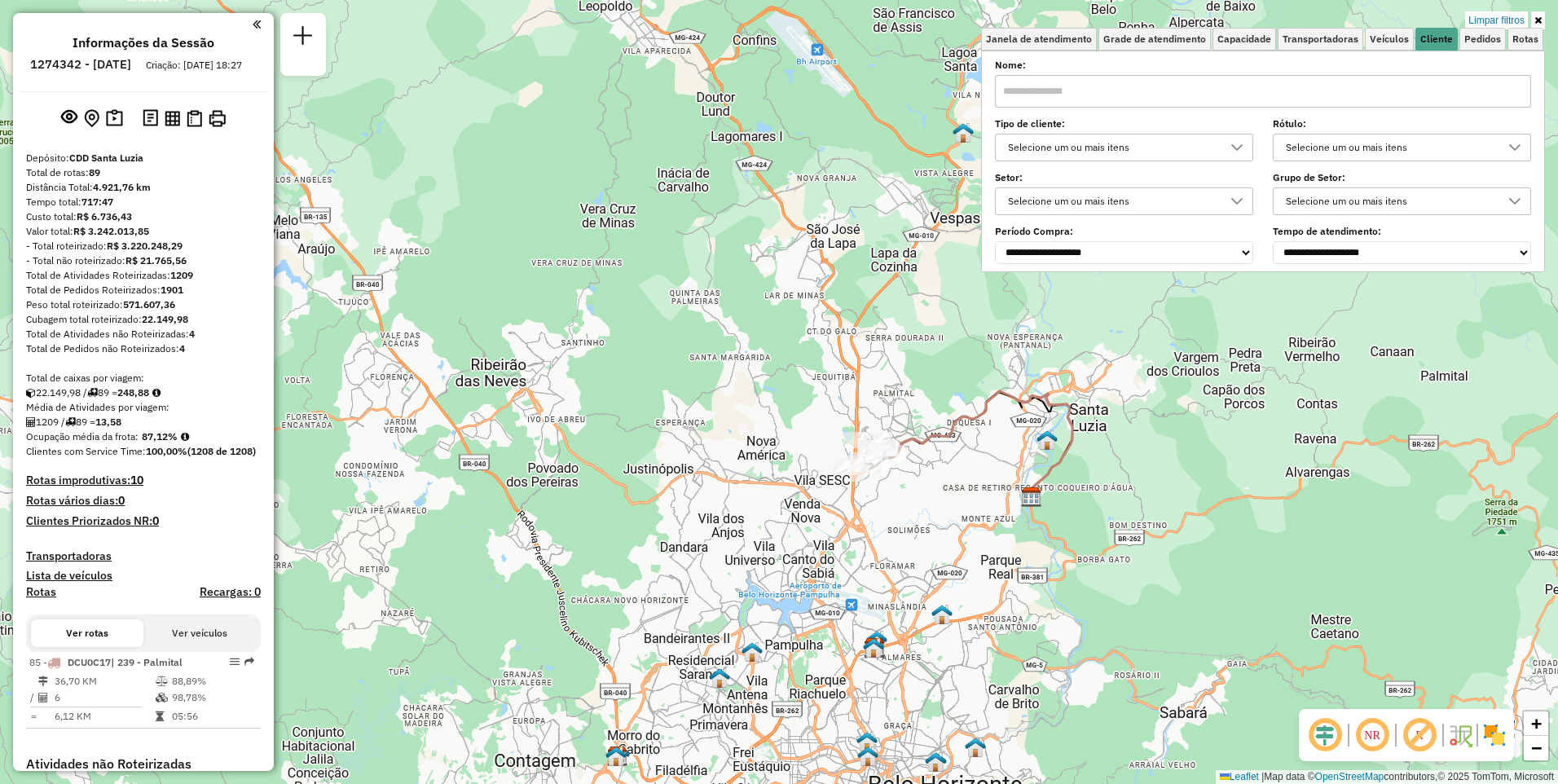
drag, startPoint x: 1087, startPoint y: 387, endPoint x: 1051, endPoint y: 451, distance: 73.4
click at [1051, 451] on div "Limpar filtros Janela de atendimento Grade de atendimento Capacidade Transporta…" at bounding box center [779, 392] width 1558 height 784
